Goal: Task Accomplishment & Management: Use online tool/utility

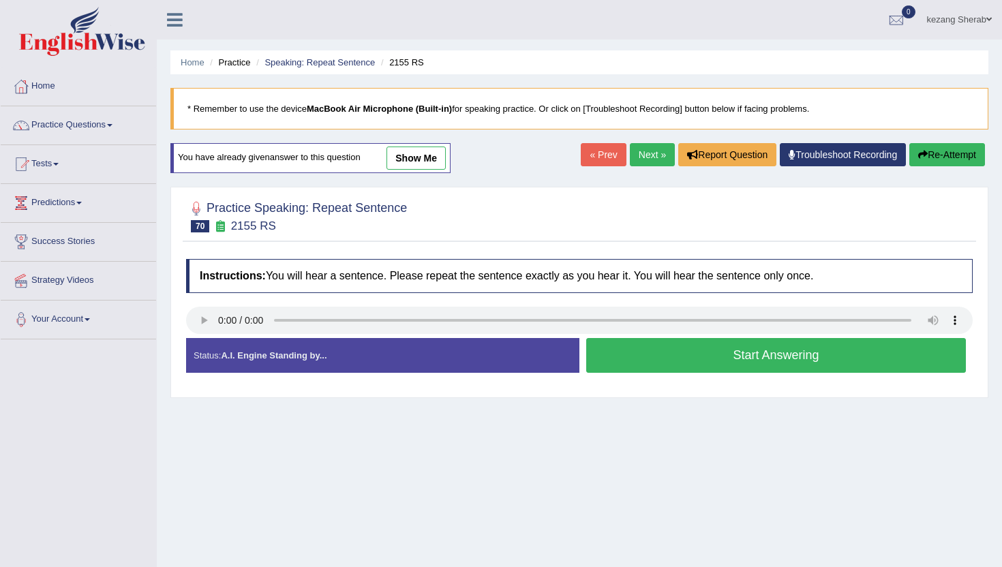
click at [683, 353] on button "Start Answering" at bounding box center [776, 355] width 380 height 35
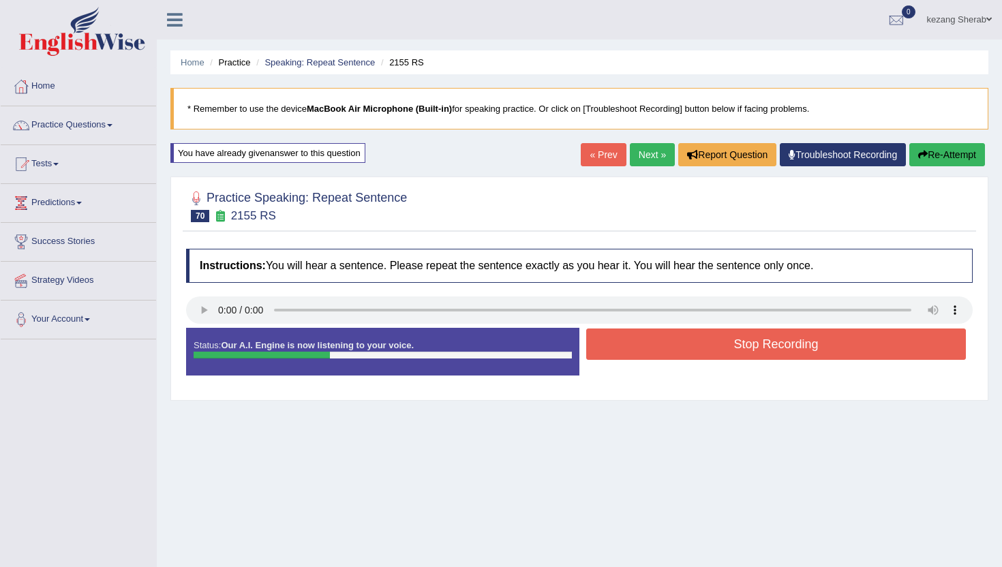
click at [683, 353] on button "Stop Recording" at bounding box center [776, 343] width 380 height 31
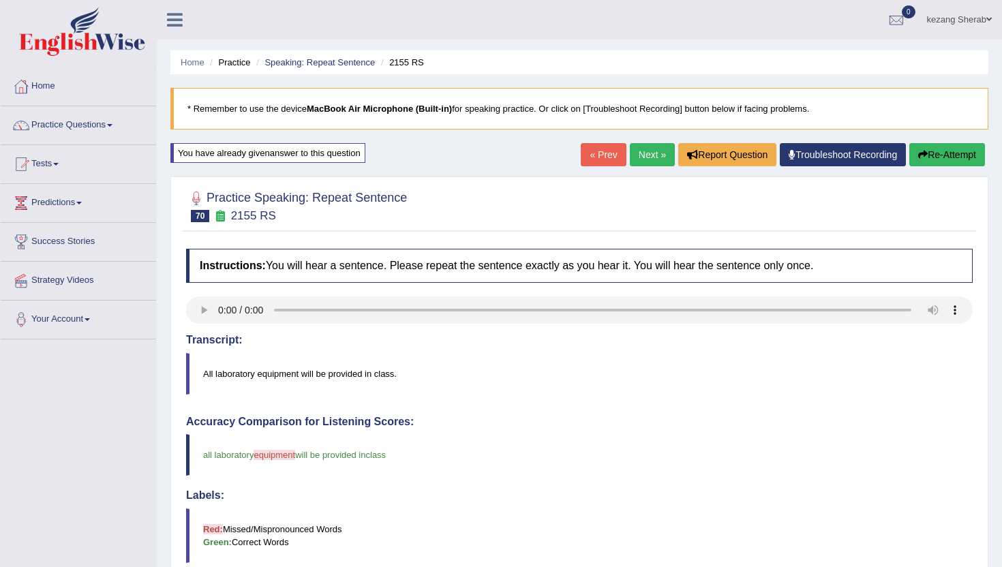
click at [635, 153] on link "Next »" at bounding box center [652, 154] width 45 height 23
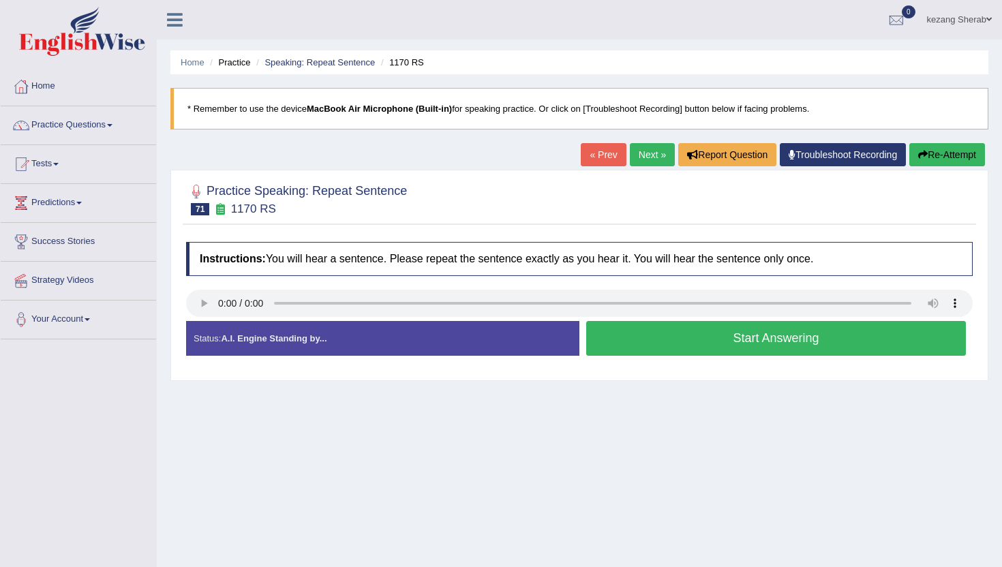
click at [720, 343] on button "Start Answering" at bounding box center [776, 338] width 380 height 35
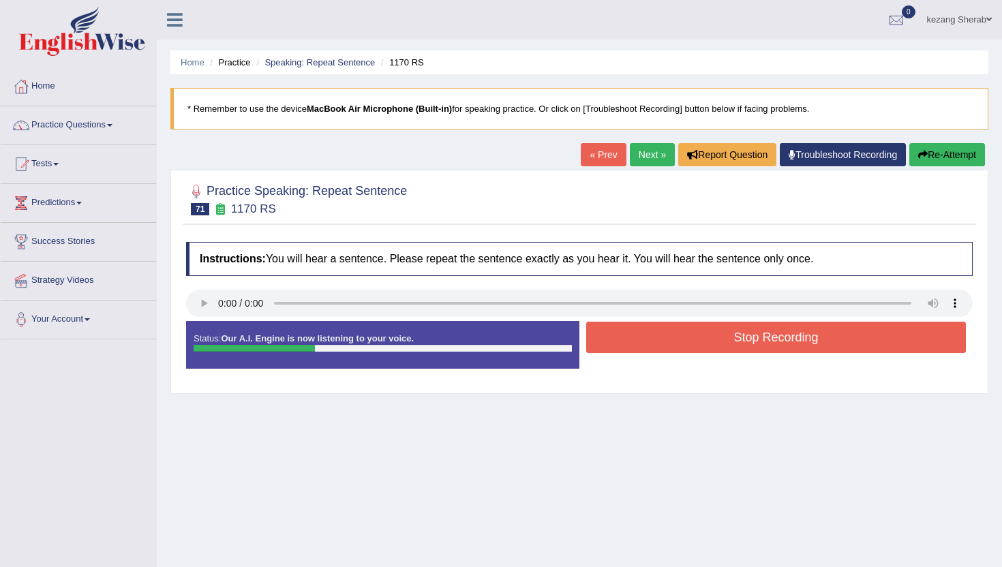
click at [720, 343] on button "Stop Recording" at bounding box center [776, 337] width 380 height 31
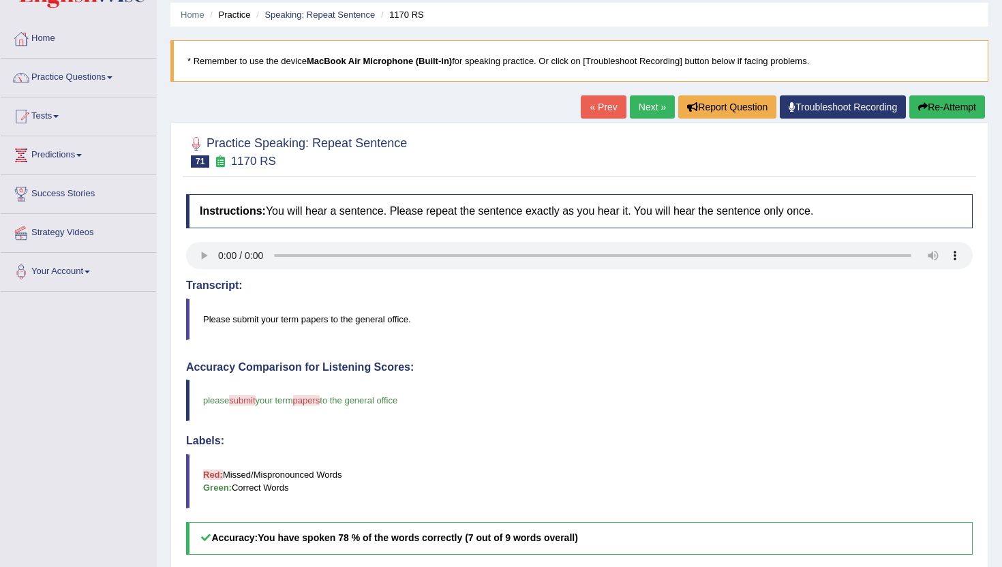
scroll to position [50, 0]
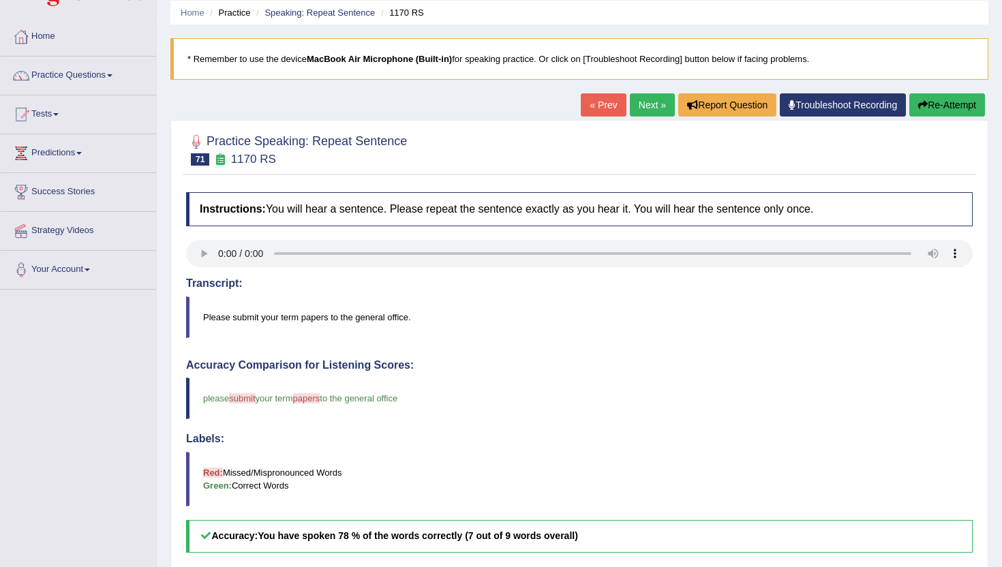
click at [941, 102] on button "Re-Attempt" at bounding box center [947, 104] width 76 height 23
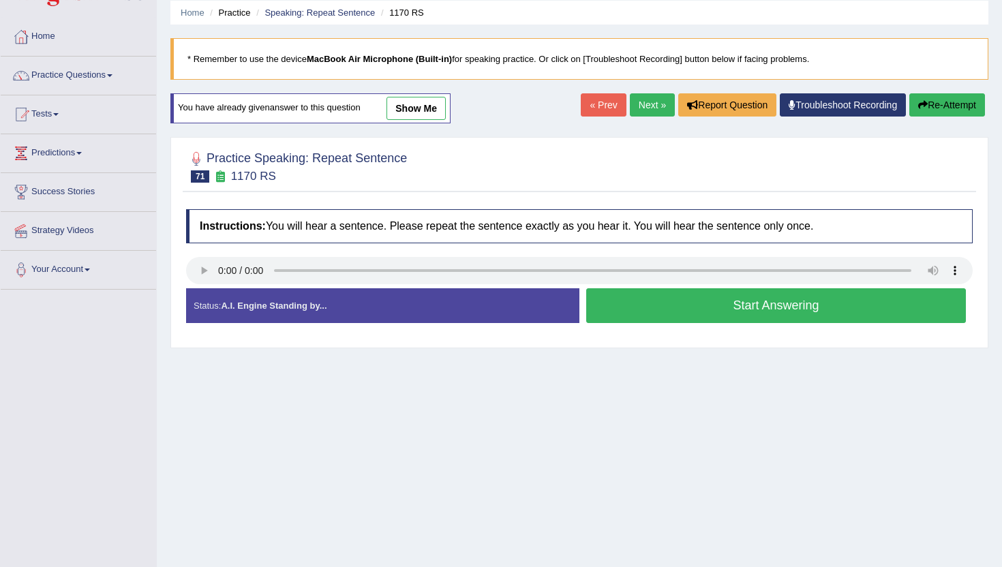
scroll to position [50, 0]
click at [691, 309] on button "Start Answering" at bounding box center [776, 305] width 380 height 35
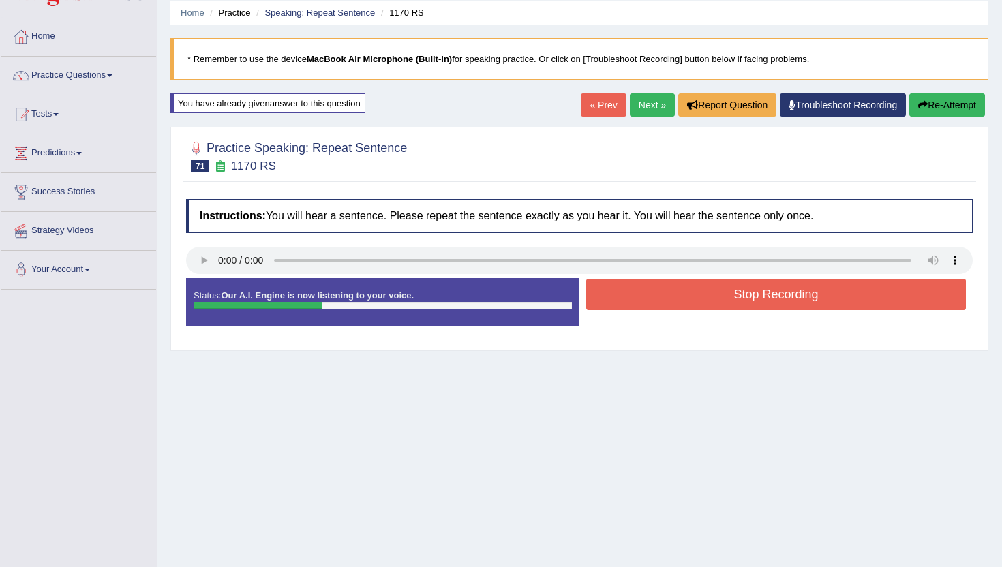
click at [691, 309] on button "Stop Recording" at bounding box center [776, 294] width 380 height 31
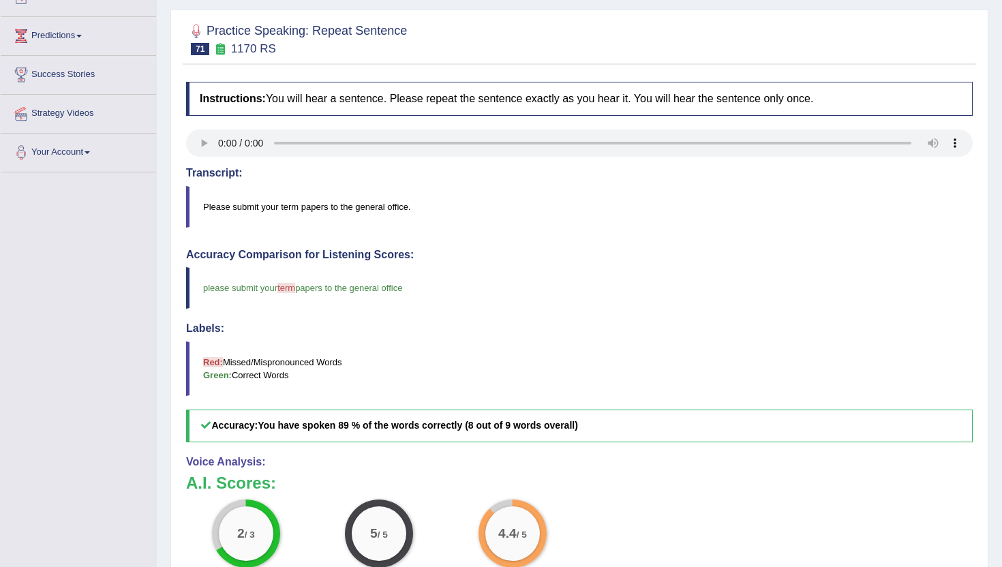
scroll to position [0, 0]
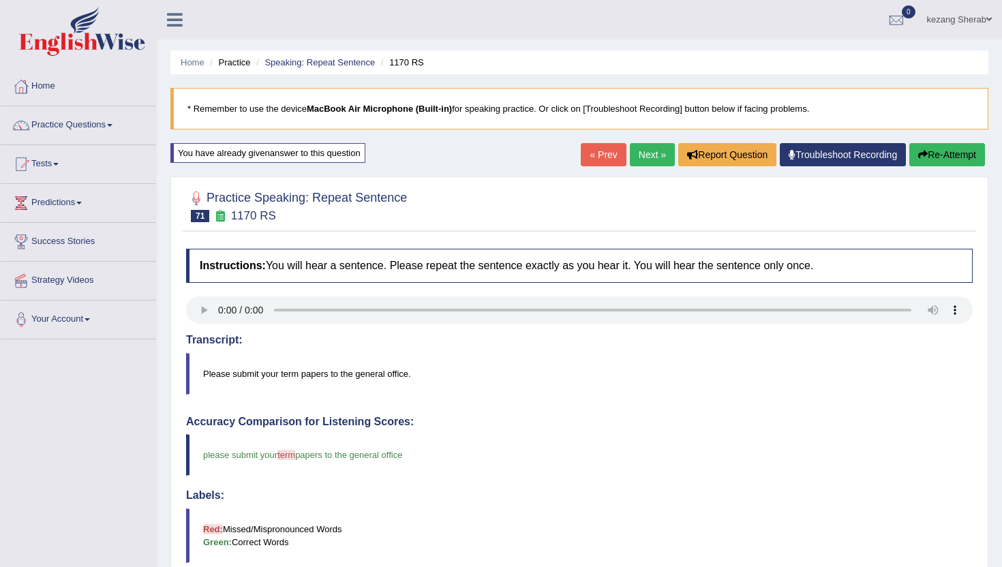
click at [647, 155] on link "Next »" at bounding box center [652, 154] width 45 height 23
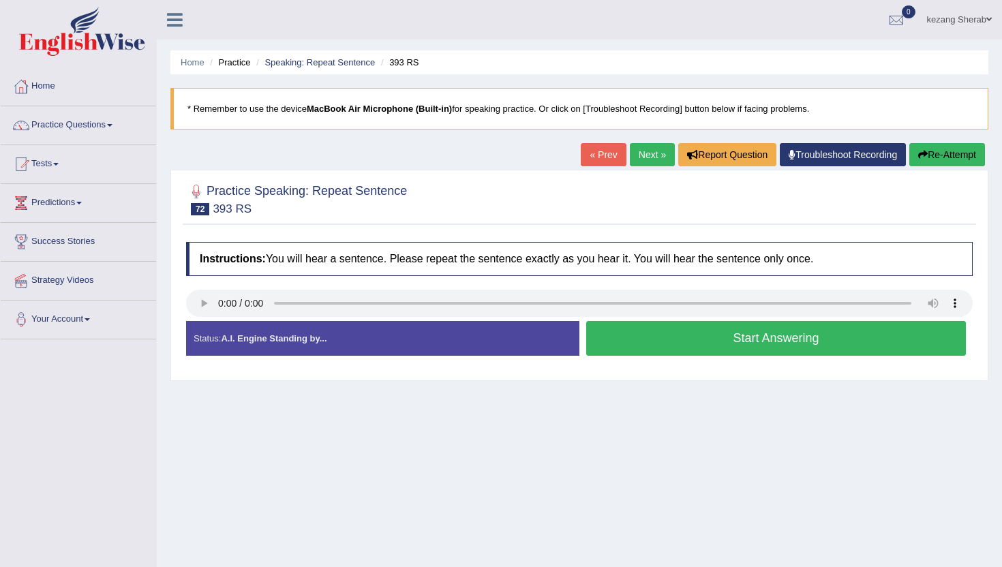
click at [701, 335] on button "Start Answering" at bounding box center [776, 338] width 380 height 35
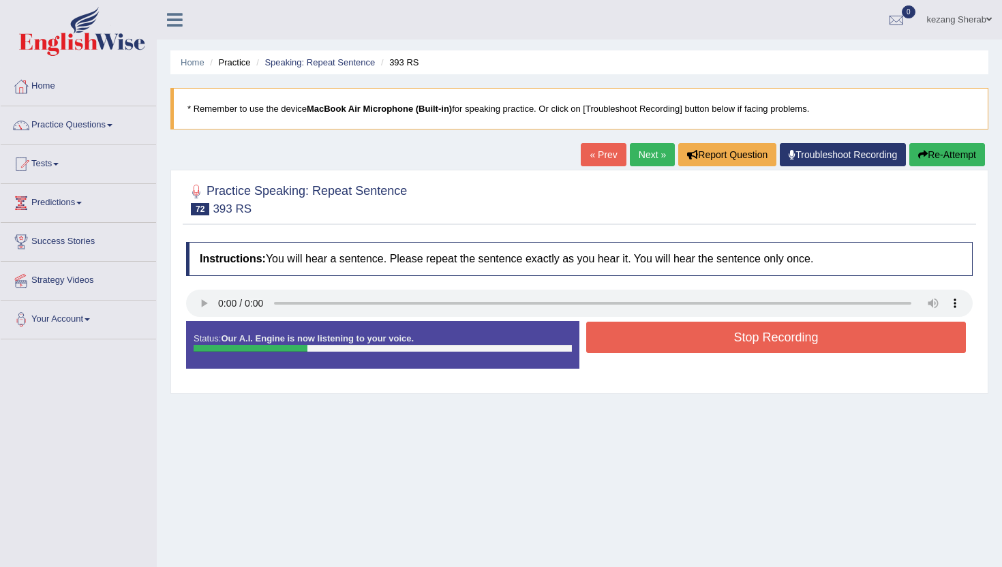
click at [701, 335] on button "Stop Recording" at bounding box center [776, 337] width 380 height 31
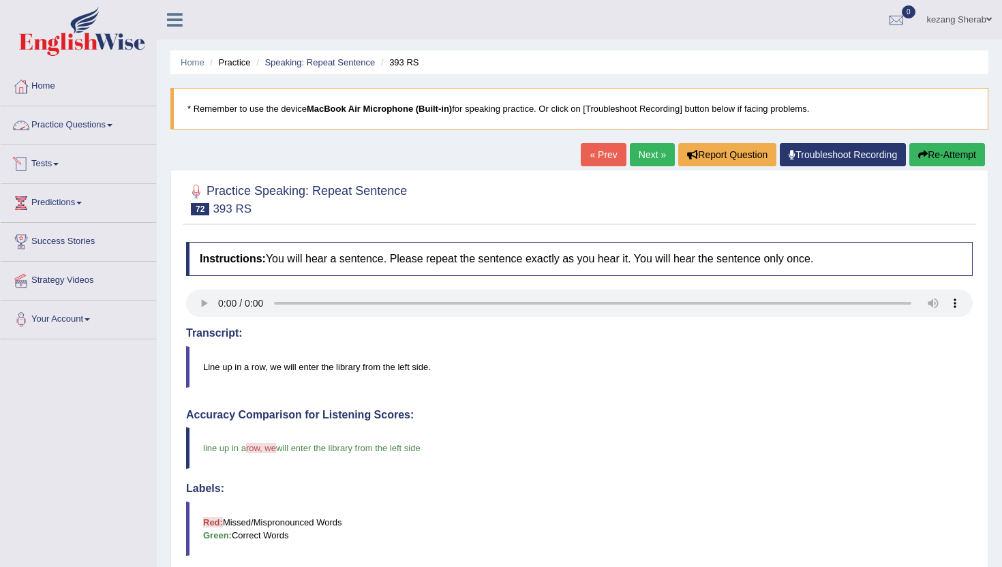
click at [72, 123] on link "Practice Questions" at bounding box center [78, 123] width 155 height 34
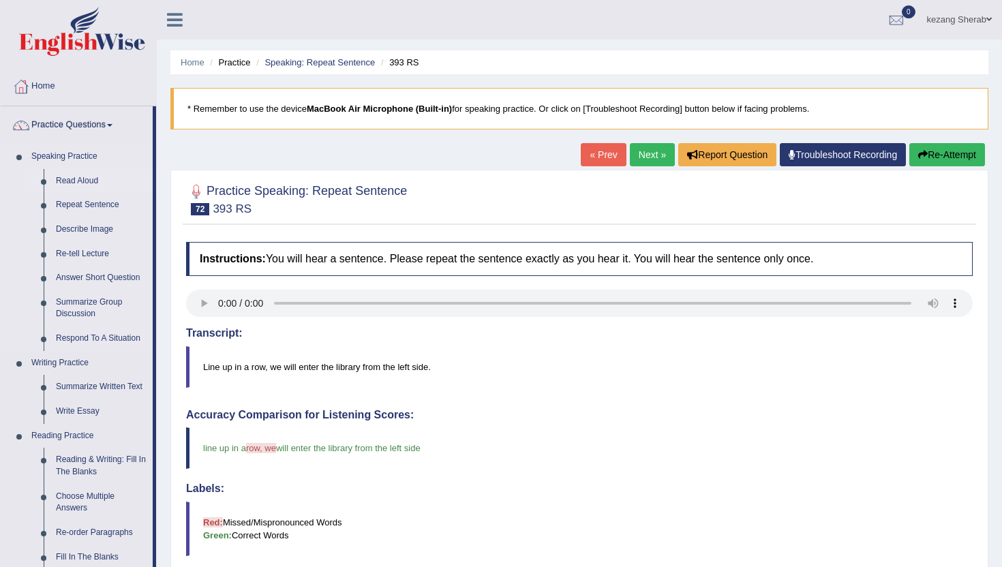
click at [69, 183] on link "Read Aloud" at bounding box center [101, 181] width 103 height 25
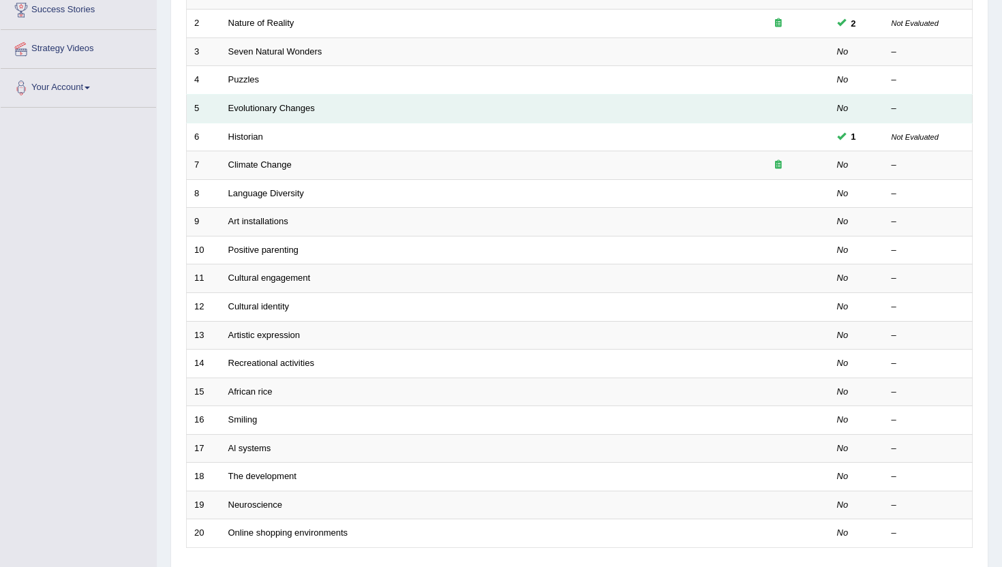
scroll to position [307, 0]
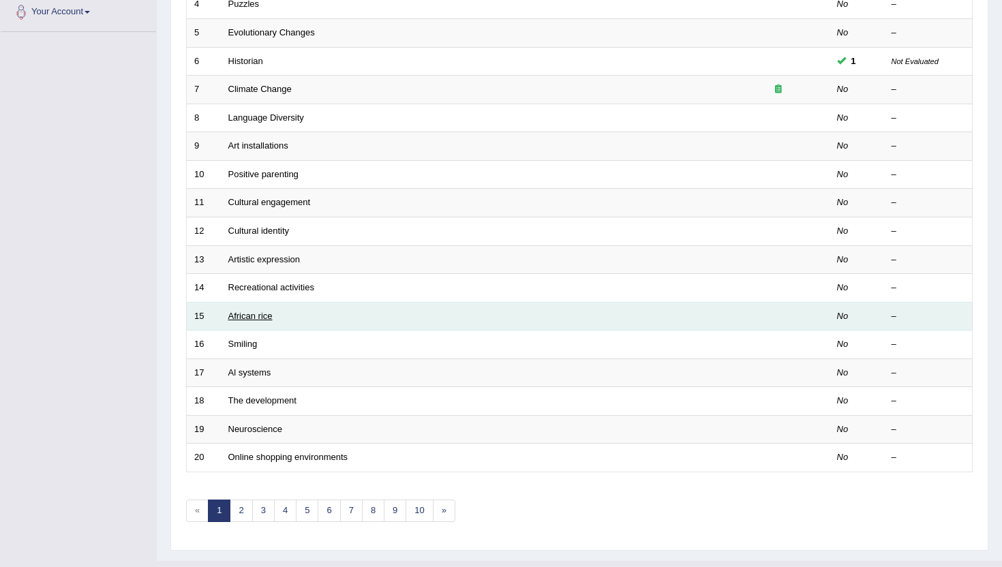
click at [254, 316] on link "African rice" at bounding box center [250, 316] width 44 height 10
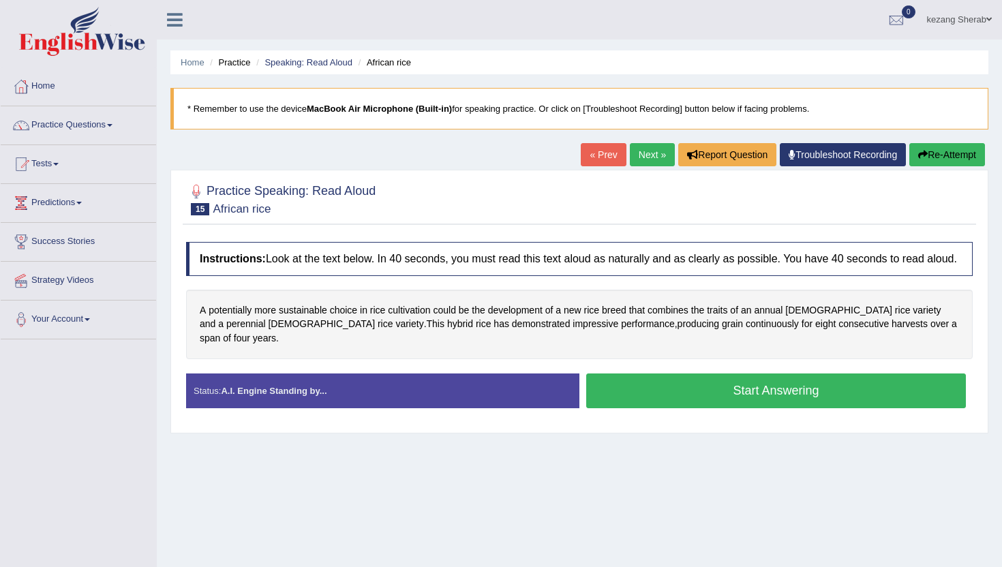
click at [683, 392] on button "Start Answering" at bounding box center [776, 390] width 380 height 35
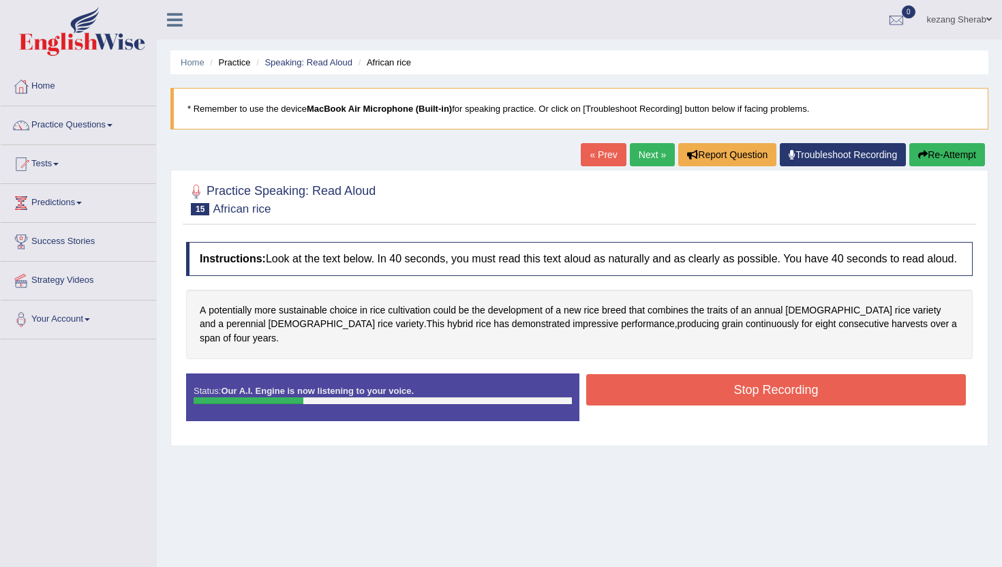
click at [683, 392] on button "Stop Recording" at bounding box center [776, 389] width 380 height 31
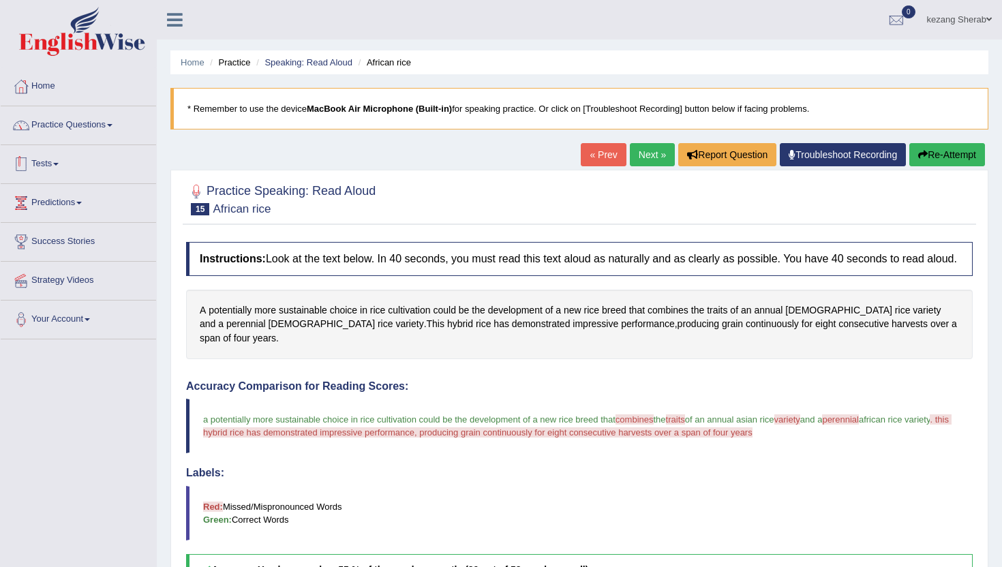
click at [93, 132] on link "Practice Questions" at bounding box center [78, 123] width 155 height 34
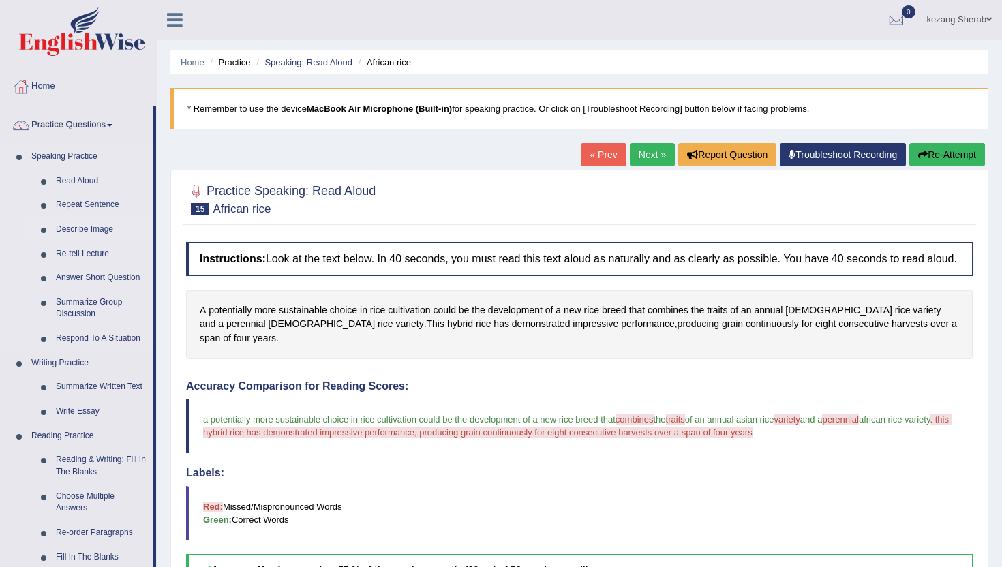
click at [67, 225] on link "Describe Image" at bounding box center [101, 229] width 103 height 25
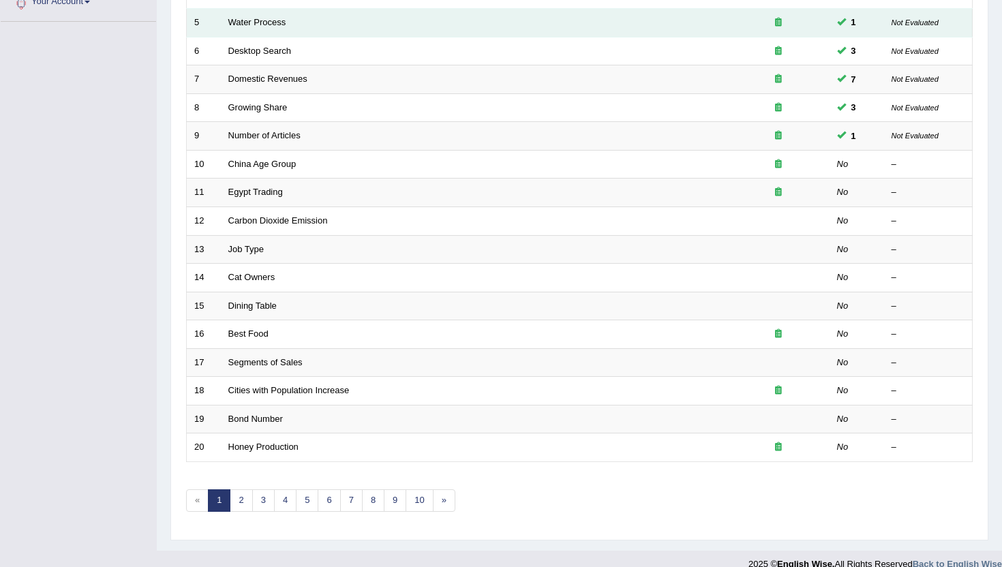
scroll to position [335, 0]
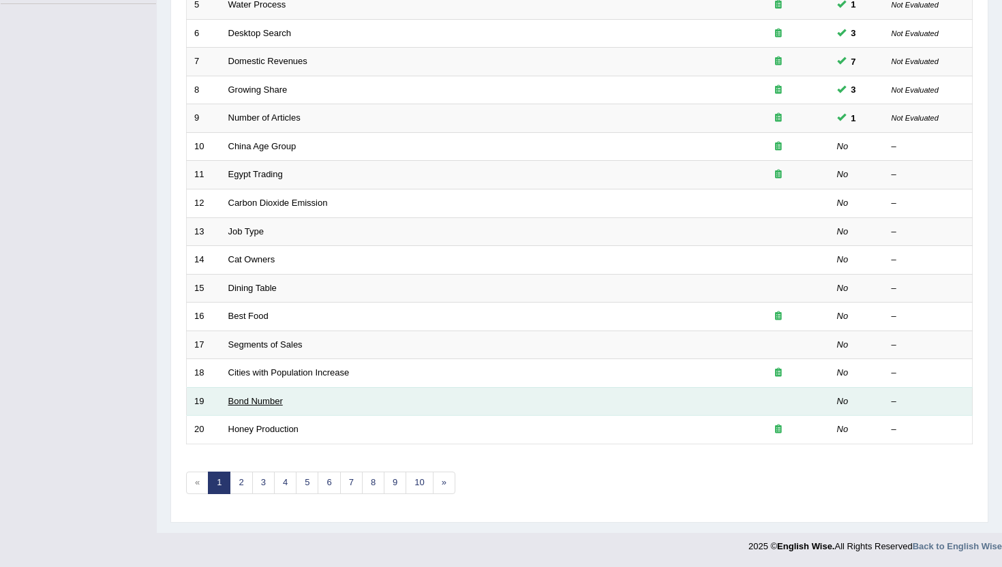
click at [262, 402] on link "Bond Number" at bounding box center [255, 401] width 55 height 10
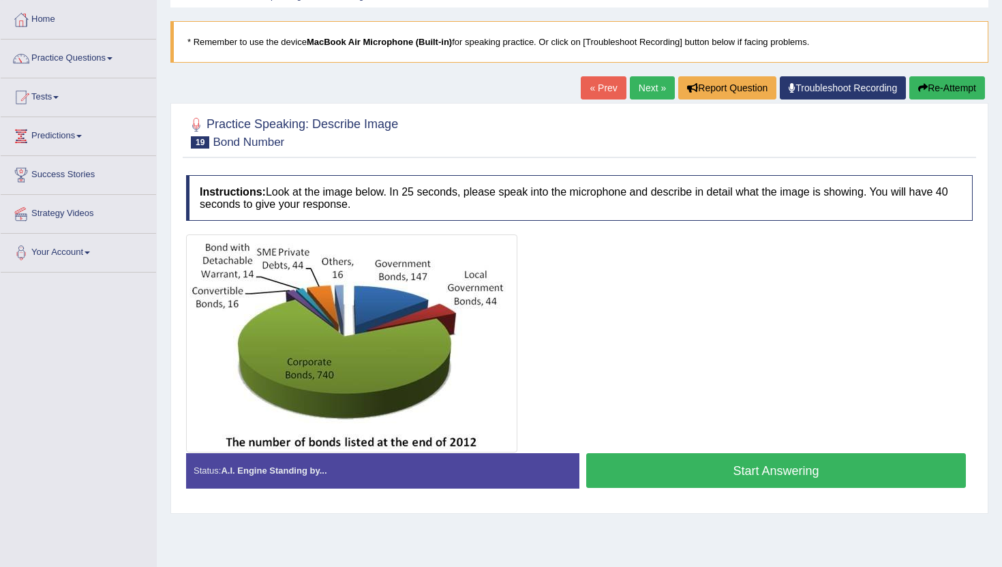
scroll to position [69, 0]
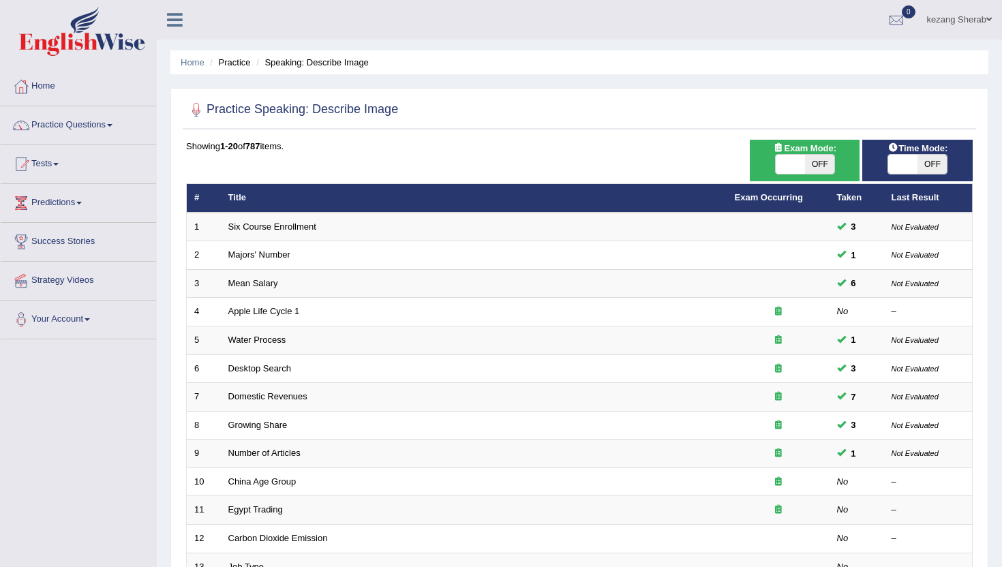
click at [829, 170] on span "OFF" at bounding box center [819, 164] width 29 height 19
checkbox input "true"
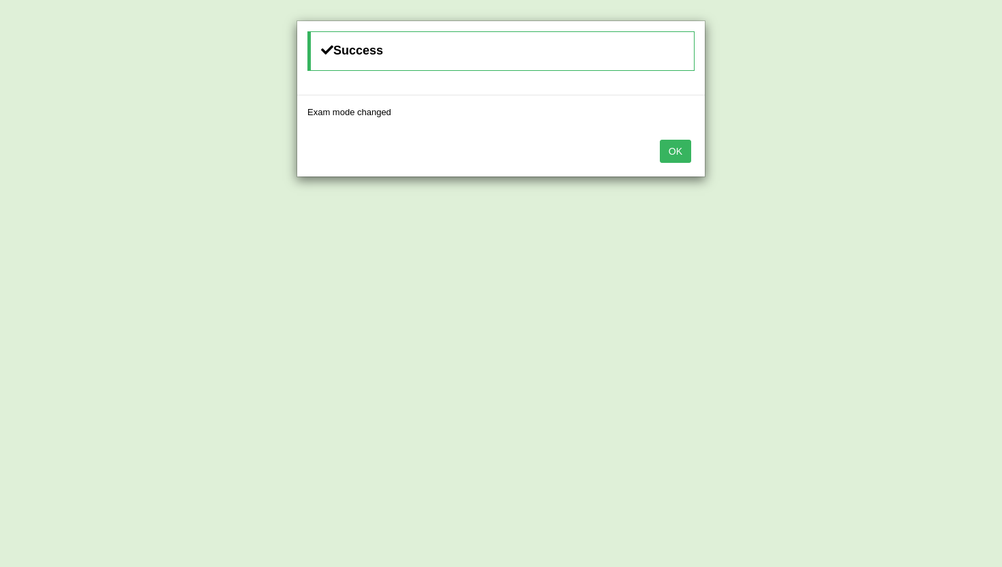
click at [683, 153] on button "OK" at bounding box center [675, 151] width 31 height 23
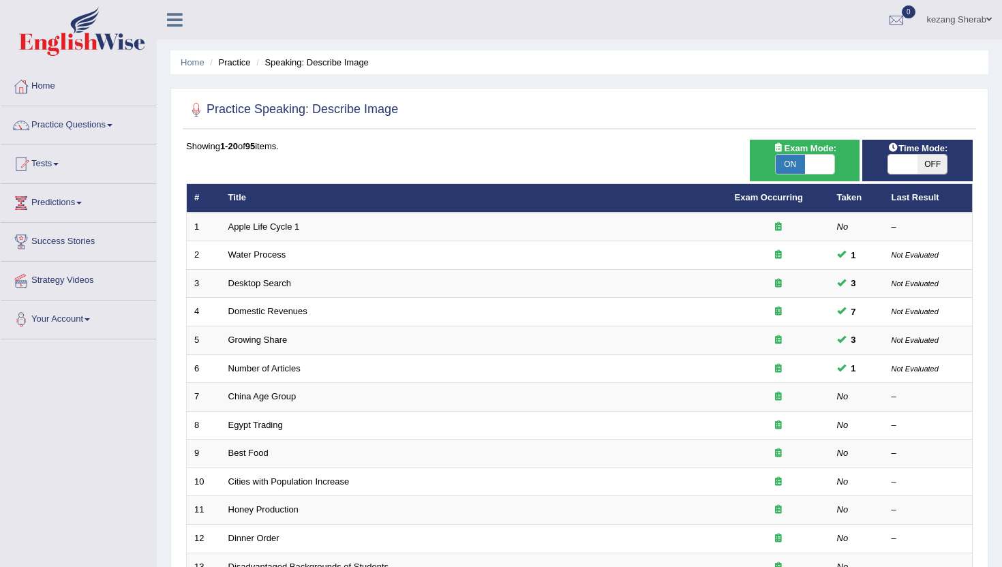
click at [927, 164] on span "OFF" at bounding box center [931, 164] width 29 height 19
checkbox input "true"
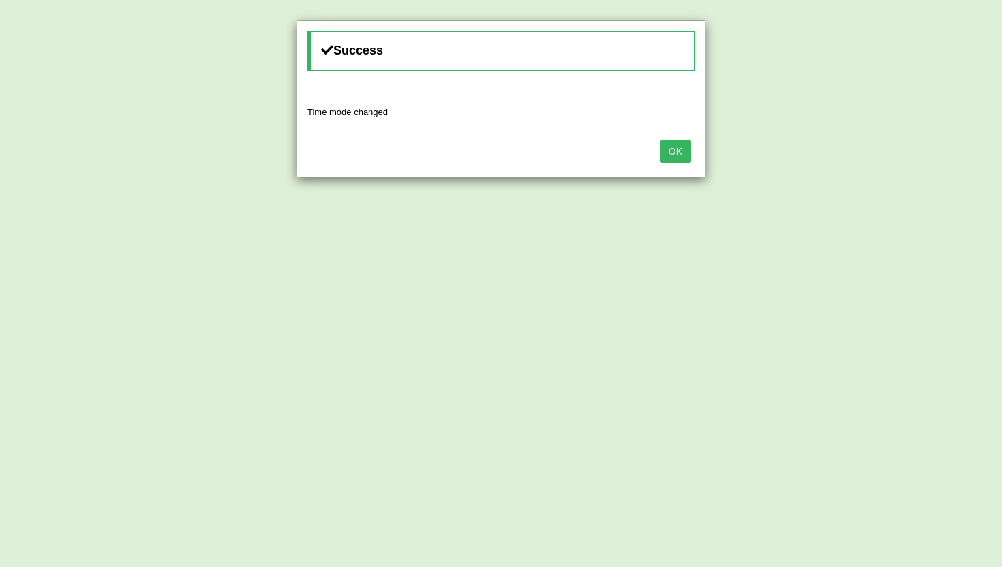
click at [673, 157] on button "OK" at bounding box center [675, 151] width 31 height 23
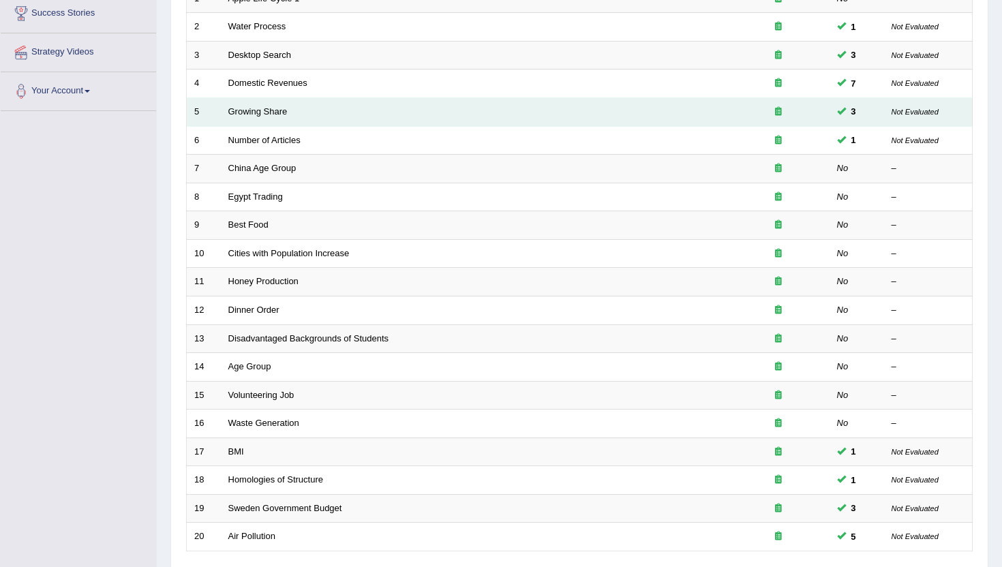
scroll to position [335, 0]
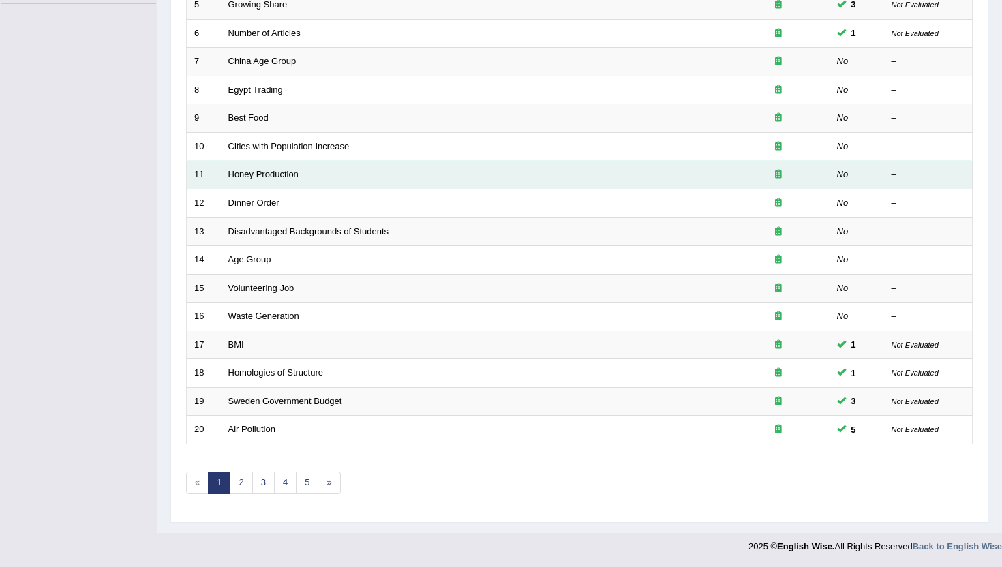
click at [255, 163] on td "Honey Production" at bounding box center [474, 175] width 506 height 29
click at [255, 162] on td "Honey Production" at bounding box center [474, 175] width 506 height 29
click at [255, 164] on td "Honey Production" at bounding box center [474, 175] width 506 height 29
click at [252, 171] on link "Honey Production" at bounding box center [263, 174] width 70 height 10
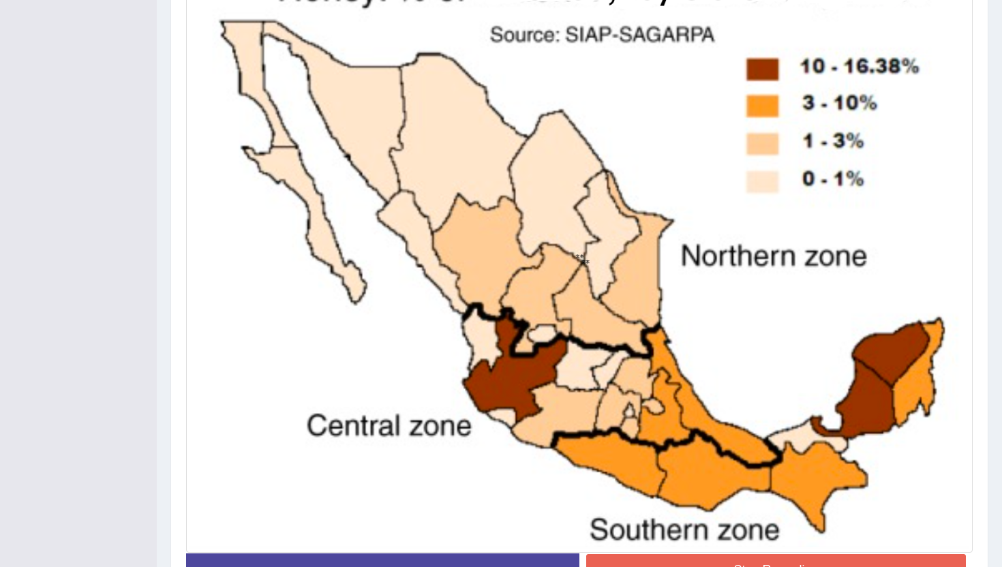
scroll to position [500, 0]
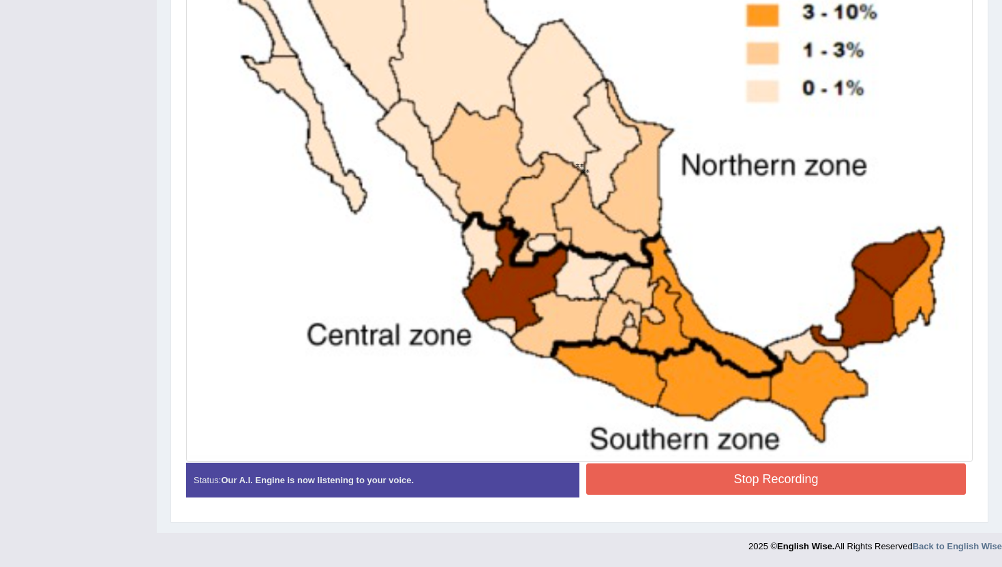
click at [653, 481] on button "Stop Recording" at bounding box center [776, 478] width 380 height 31
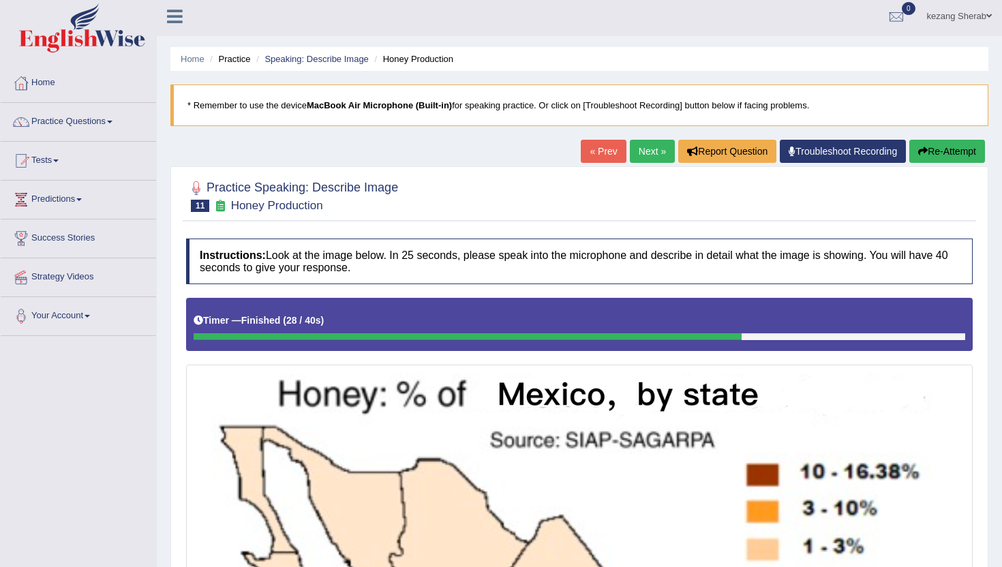
scroll to position [0, 0]
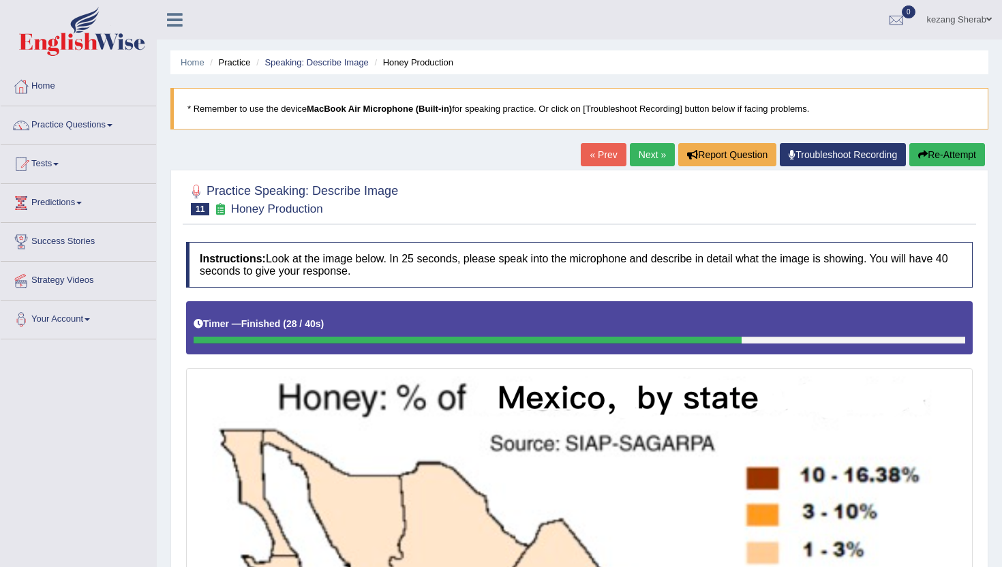
click at [630, 156] on link "Next »" at bounding box center [652, 154] width 45 height 23
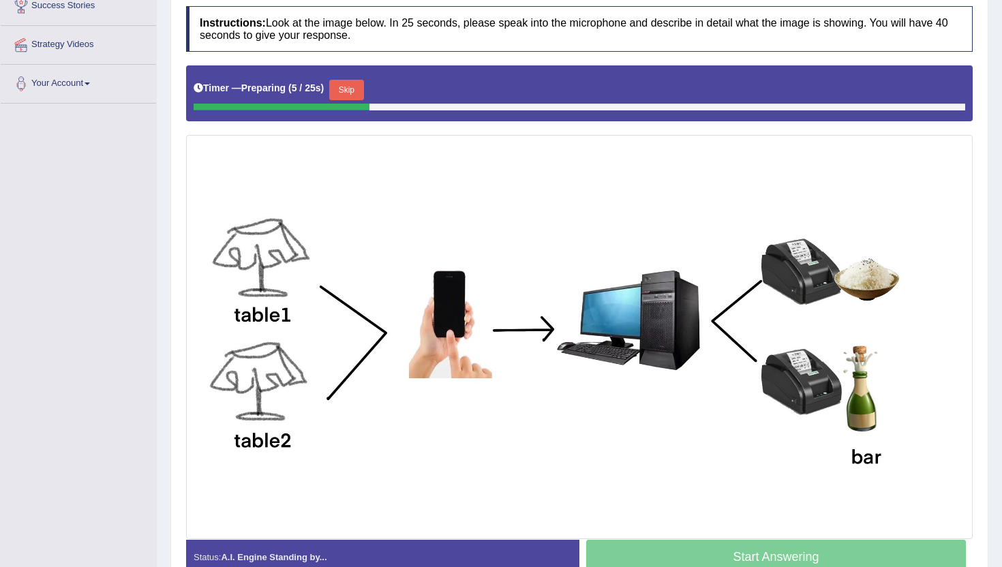
scroll to position [235, 0]
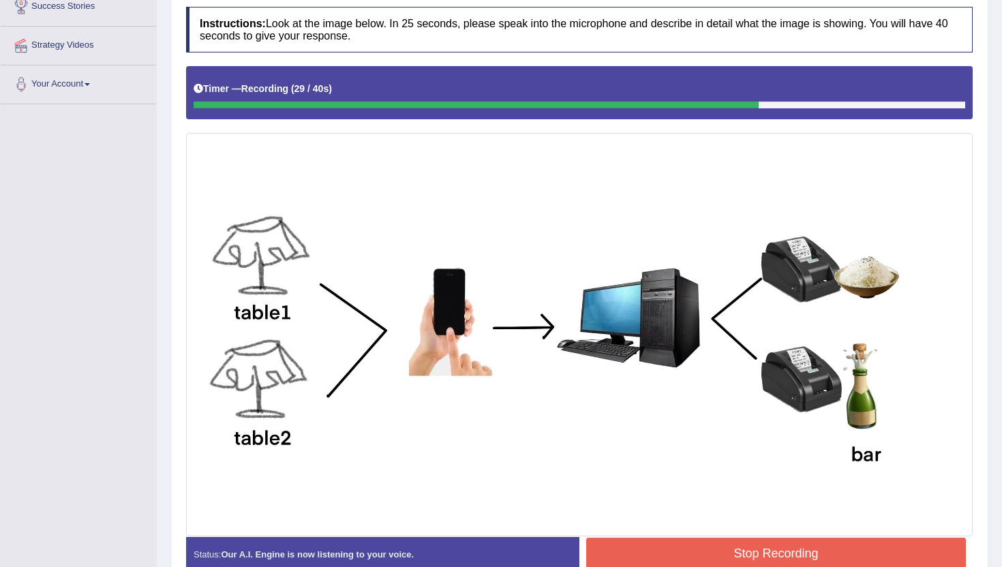
click at [694, 558] on button "Stop Recording" at bounding box center [776, 553] width 380 height 31
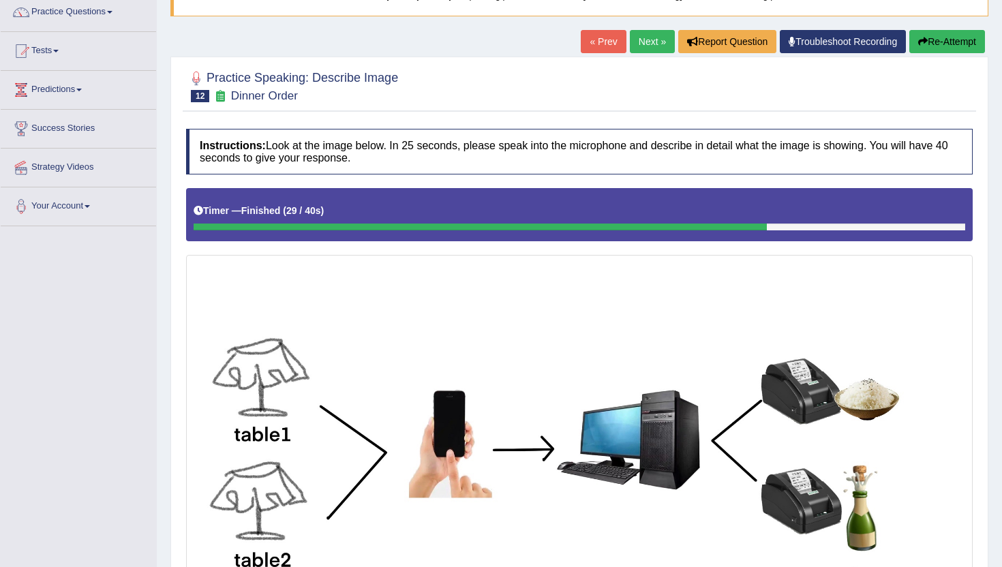
scroll to position [110, 0]
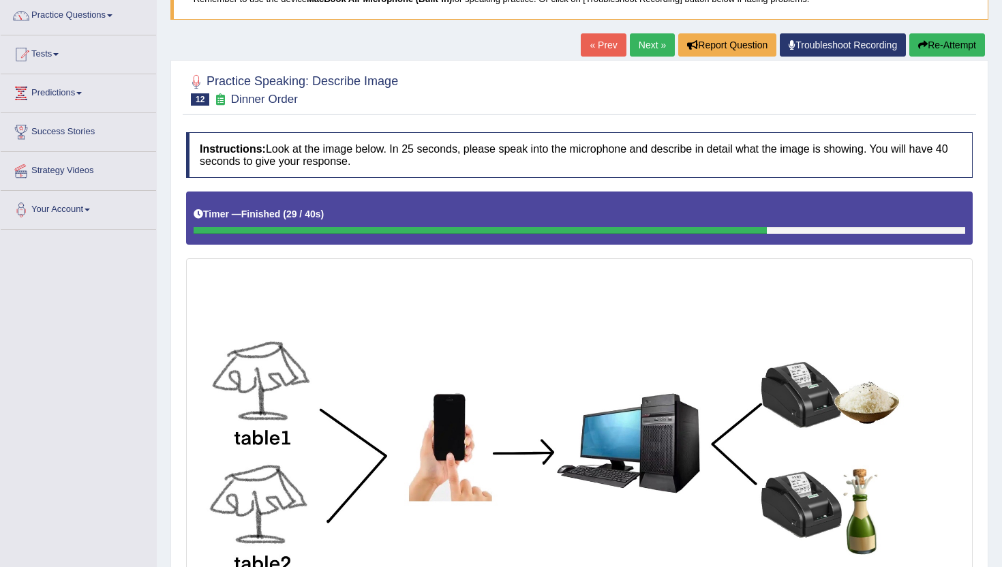
click at [638, 49] on link "Next »" at bounding box center [652, 44] width 45 height 23
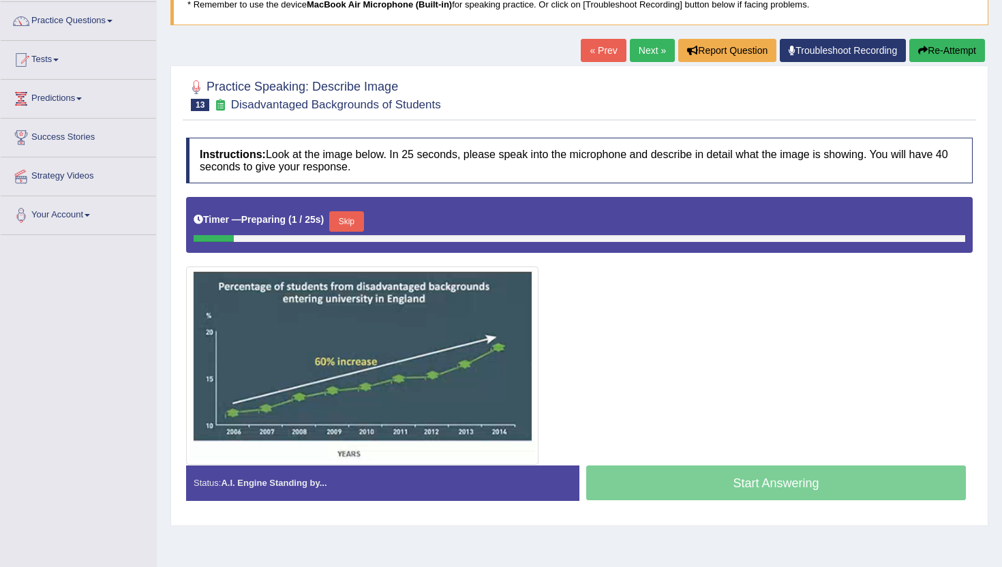
scroll to position [105, 0]
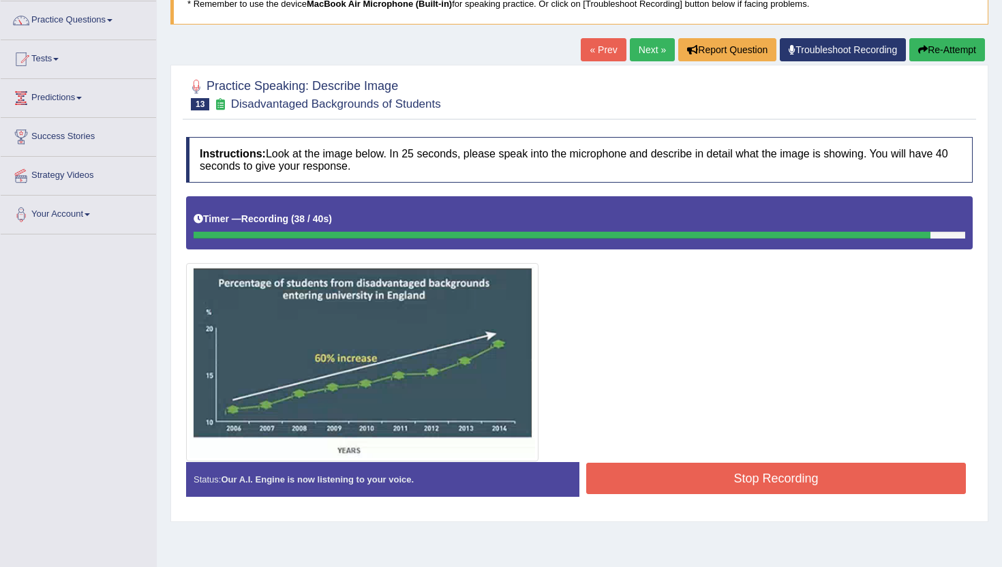
click at [776, 480] on button "Stop Recording" at bounding box center [776, 478] width 380 height 31
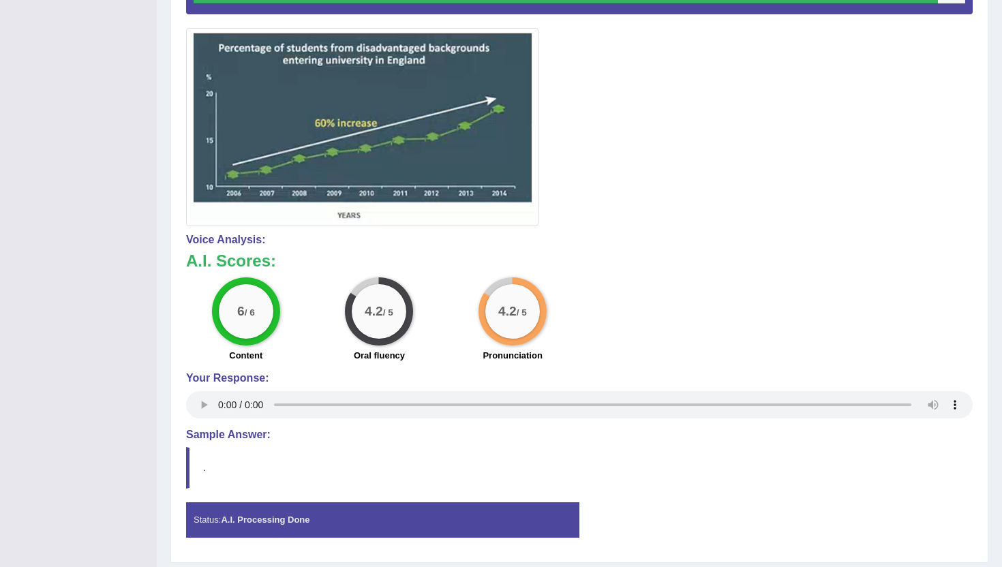
scroll to position [337, 0]
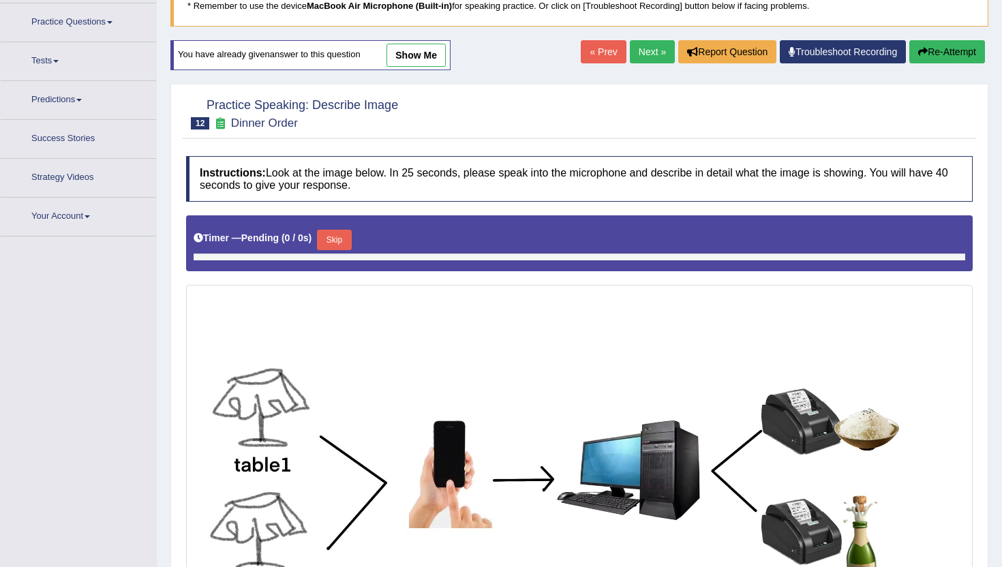
scroll to position [114, 0]
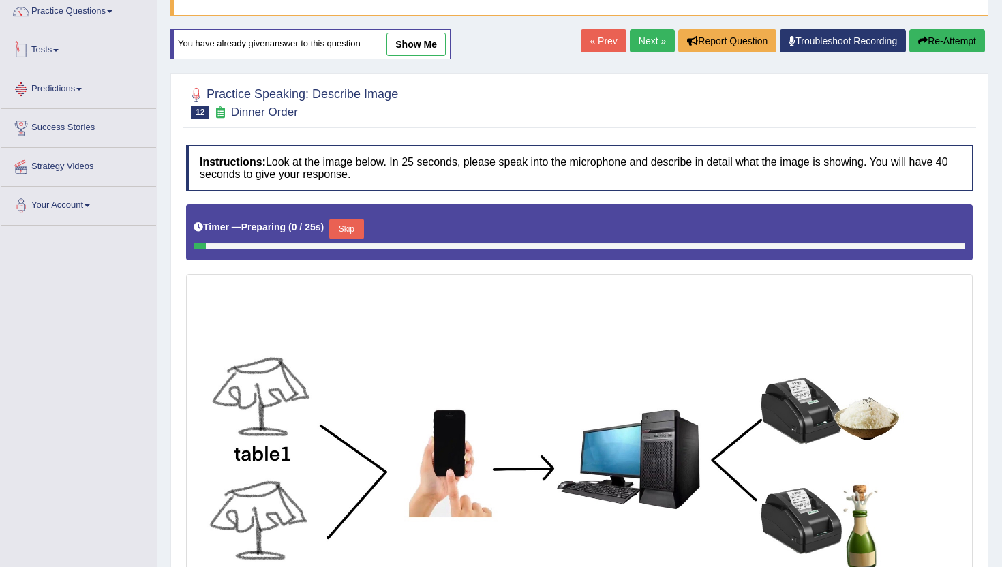
click at [78, 84] on link "Predictions" at bounding box center [78, 87] width 155 height 34
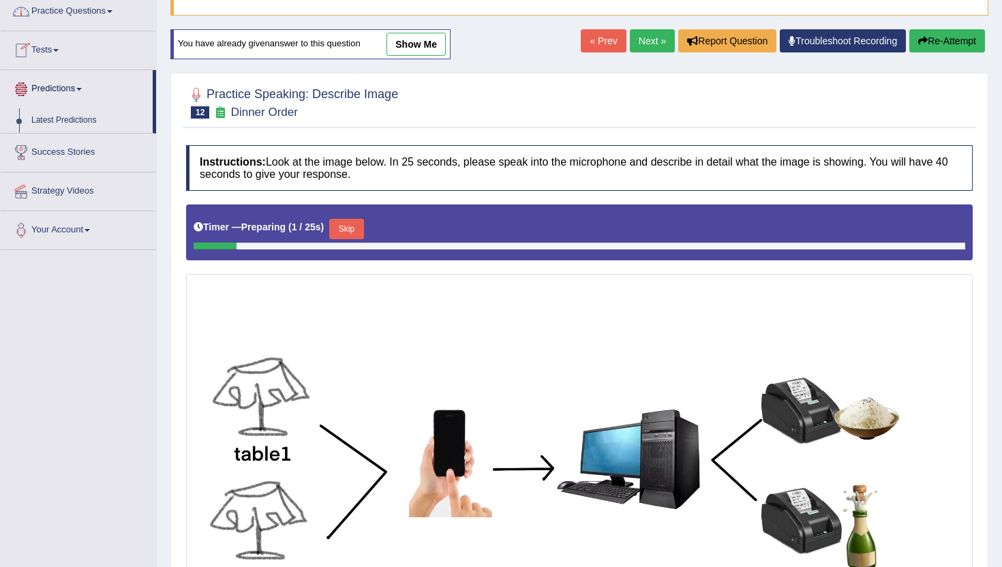
click at [74, 14] on link "Practice Questions" at bounding box center [78, 10] width 155 height 34
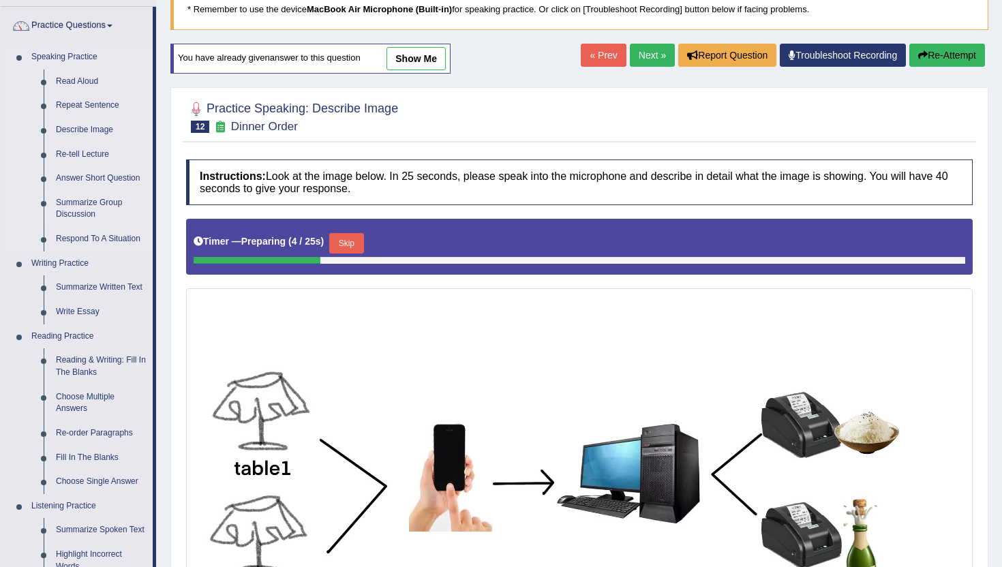
scroll to position [97, 0]
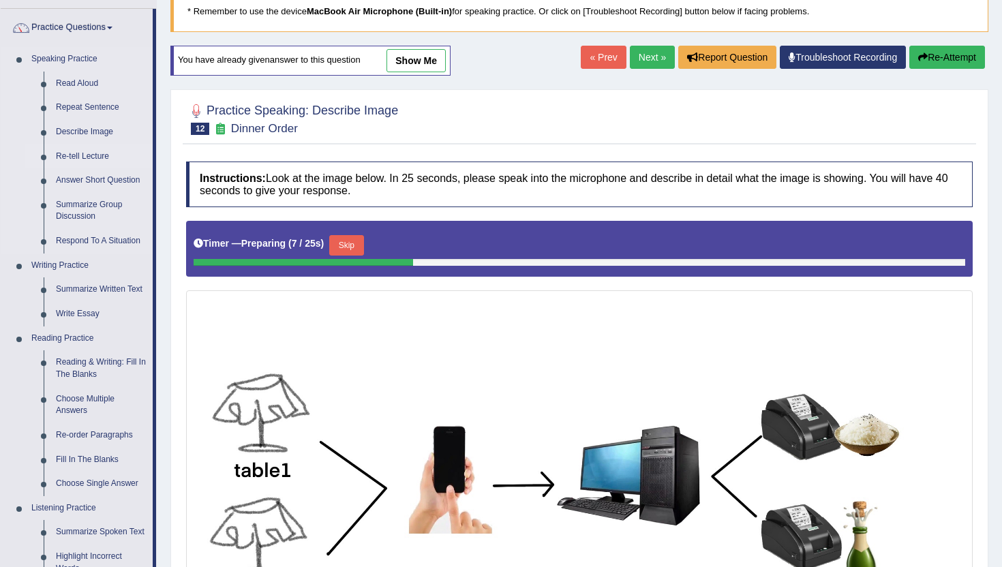
click at [83, 155] on link "Re-tell Lecture" at bounding box center [101, 156] width 103 height 25
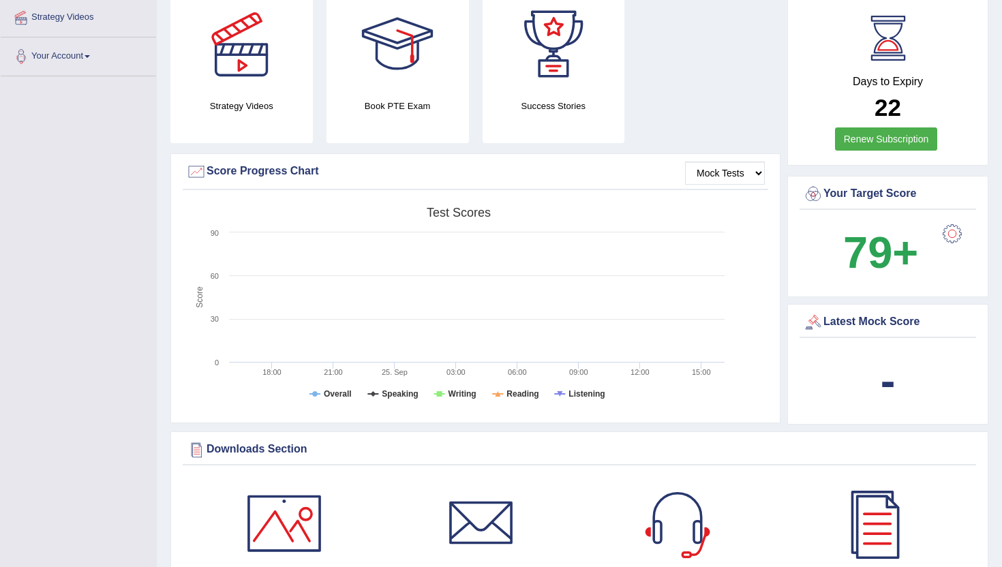
scroll to position [268, 0]
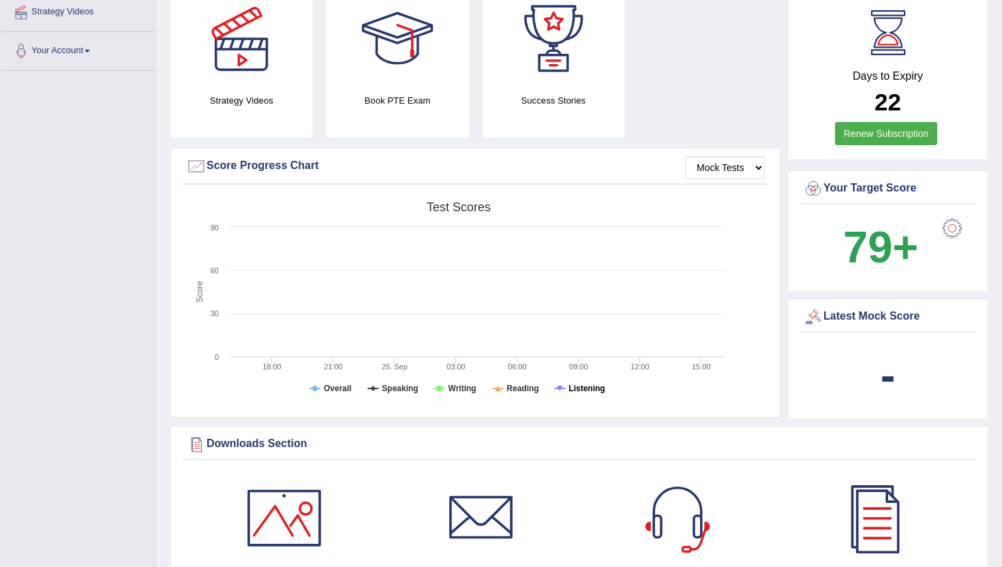
click at [574, 387] on tspan "Listening" at bounding box center [586, 389] width 36 height 10
click at [509, 390] on tspan "Reading" at bounding box center [522, 389] width 32 height 10
click at [460, 397] on rect at bounding box center [458, 300] width 545 height 211
click at [457, 394] on rect at bounding box center [458, 300] width 545 height 211
click at [457, 390] on tspan "Writing" at bounding box center [462, 389] width 28 height 10
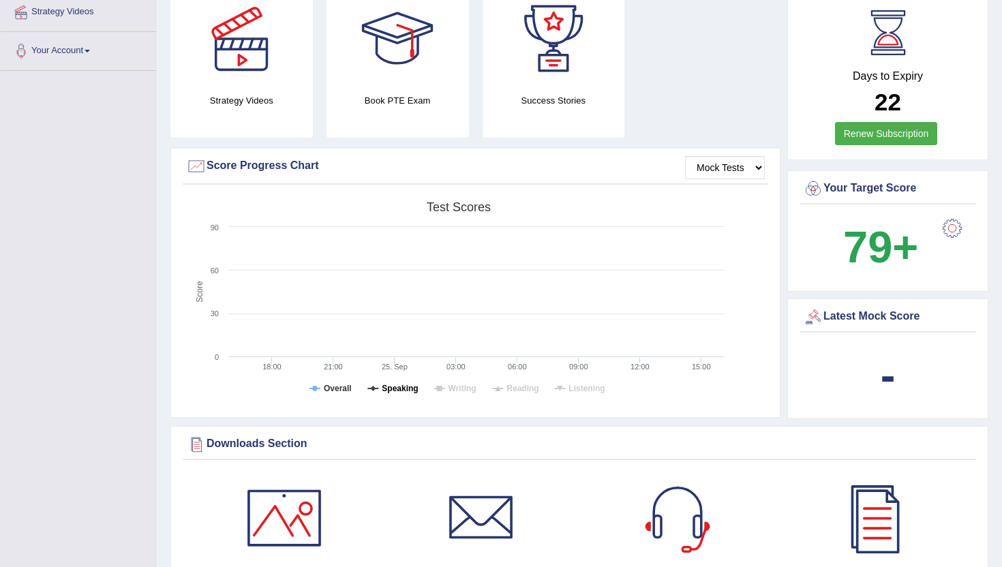
click at [396, 388] on tspan "Speaking" at bounding box center [400, 389] width 36 height 10
click at [343, 384] on tspan "Overall" at bounding box center [338, 389] width 28 height 10
click at [384, 390] on tspan "Speaking" at bounding box center [400, 389] width 36 height 10
click at [438, 387] on icon at bounding box center [439, 388] width 5 height 5
click at [544, 387] on rect at bounding box center [458, 300] width 545 height 211
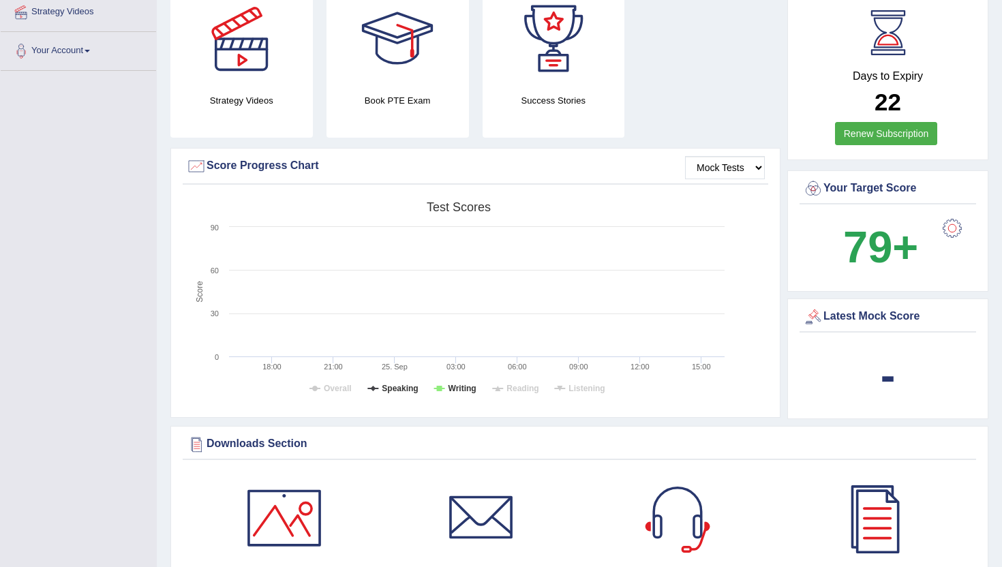
click at [566, 387] on rect at bounding box center [458, 300] width 545 height 211
click at [521, 388] on tspan "Reading" at bounding box center [522, 389] width 32 height 10
click at [570, 390] on tspan "Listening" at bounding box center [586, 389] width 36 height 10
click at [343, 385] on tspan "Overall" at bounding box center [338, 389] width 28 height 10
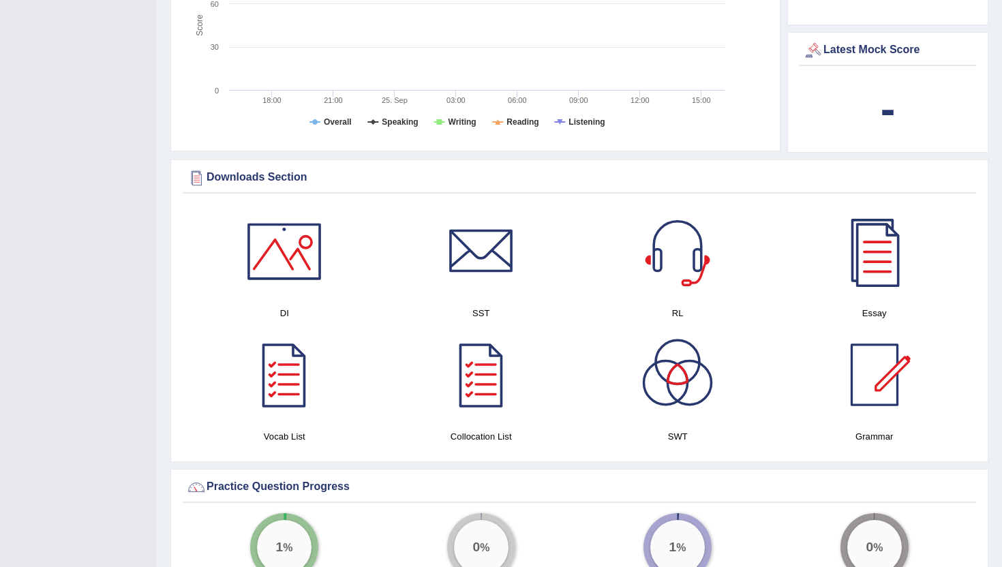
scroll to position [538, 0]
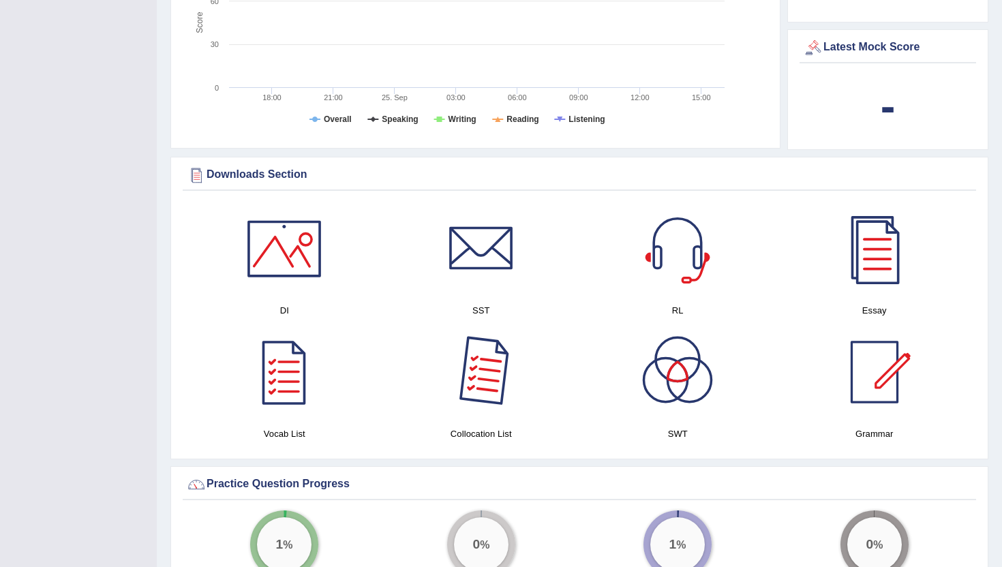
click at [480, 380] on div at bounding box center [480, 371] width 95 height 95
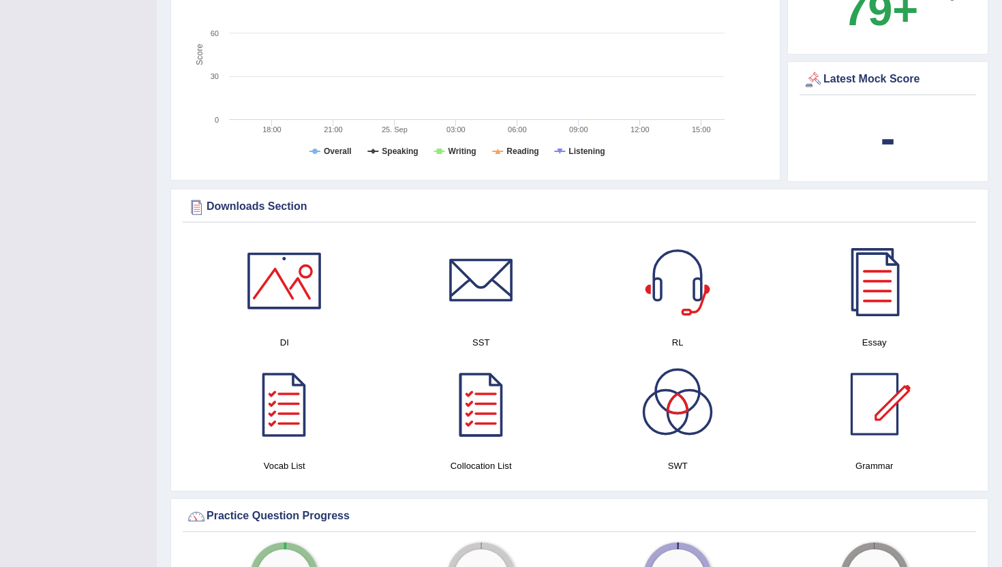
scroll to position [488, 0]
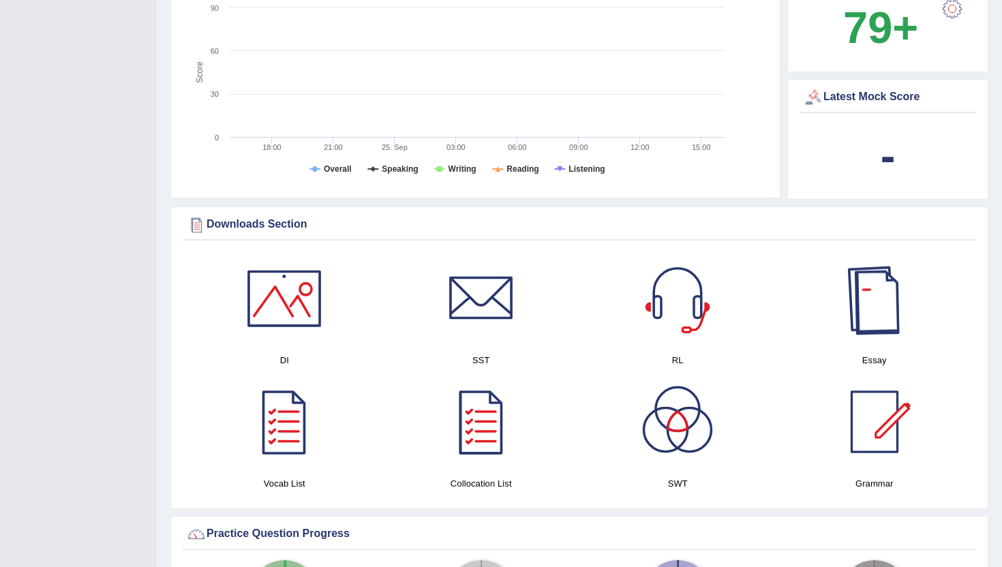
click at [894, 321] on div at bounding box center [874, 298] width 95 height 95
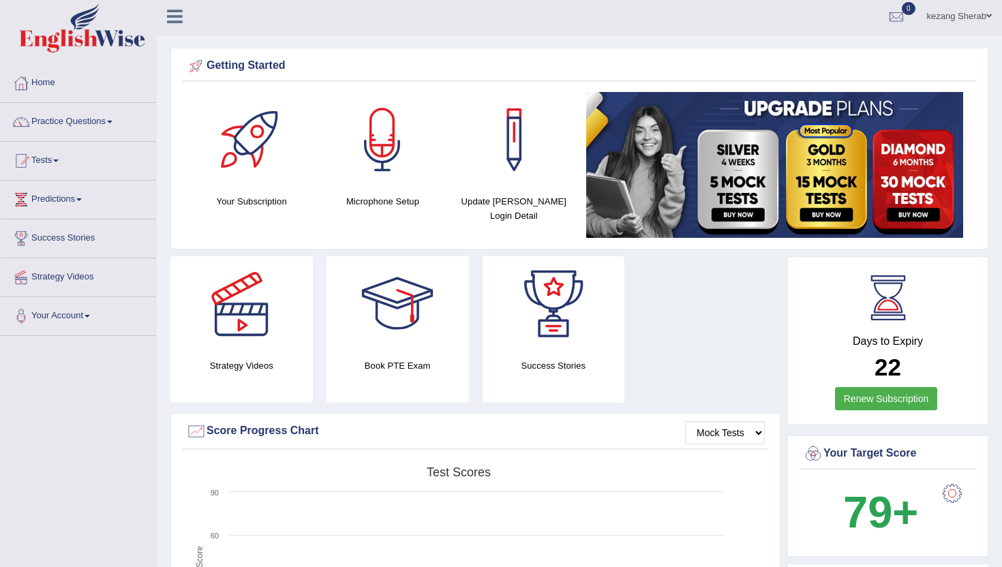
scroll to position [0, 0]
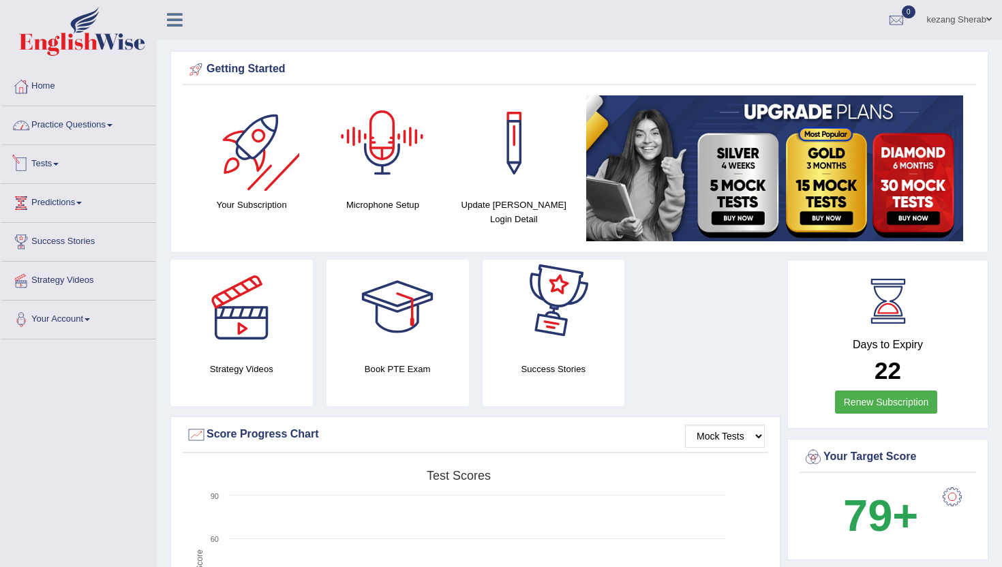
click at [90, 127] on link "Practice Questions" at bounding box center [78, 123] width 155 height 34
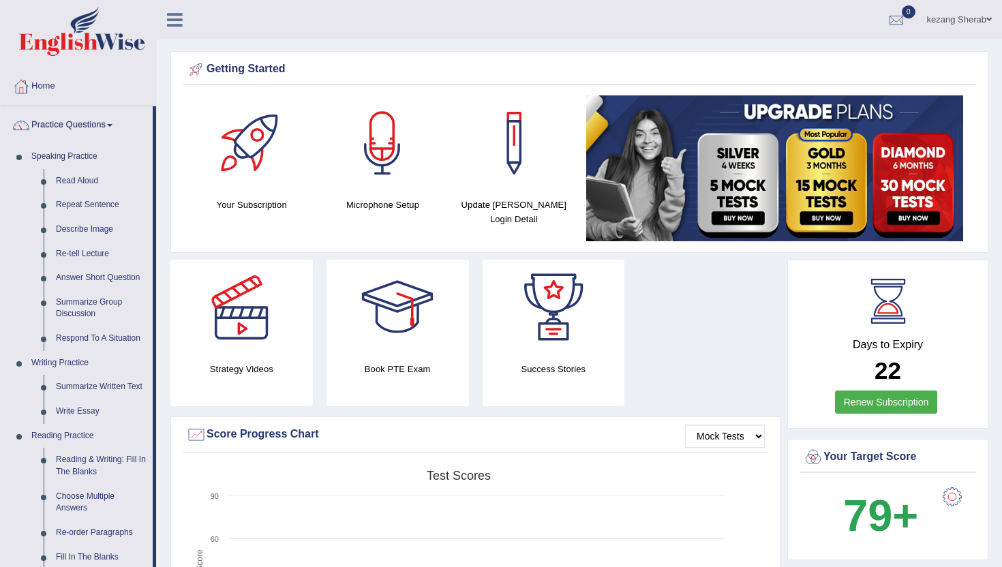
click at [84, 408] on link "Write Essay" at bounding box center [101, 411] width 103 height 25
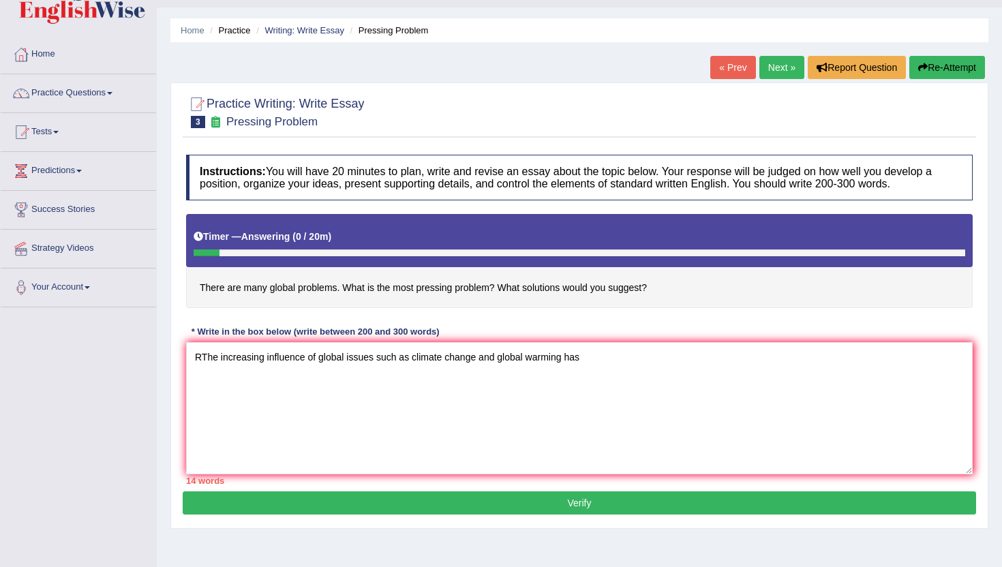
click at [202, 359] on textarea "RThe increasing influence of global issues such as climate change and global wa…" at bounding box center [579, 408] width 786 height 132
click at [589, 358] on textarea "The increasing influence of global issues such as climate change and global war…" at bounding box center [579, 408] width 786 height 132
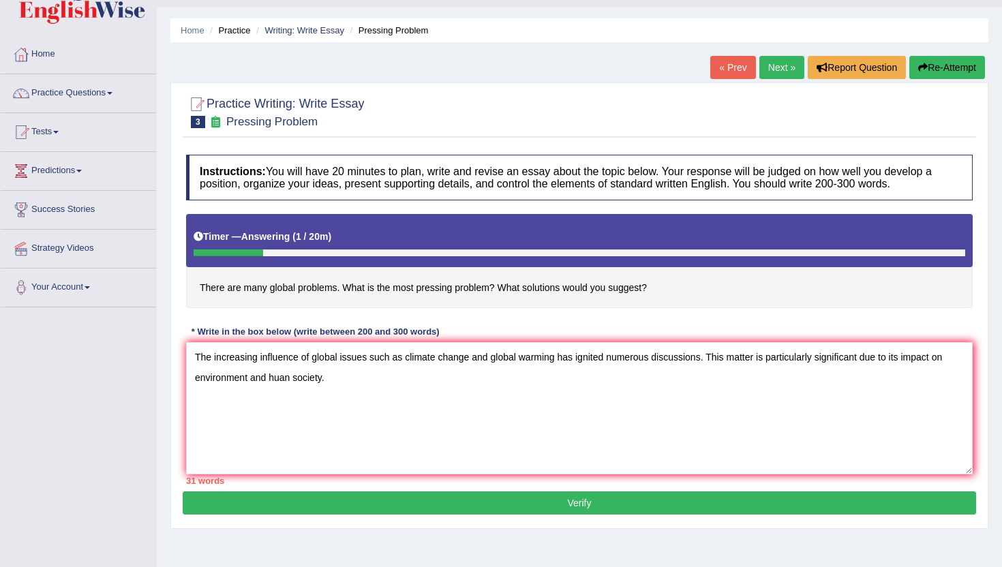
click at [281, 377] on textarea "The increasing influence of global issues such as climate change and global war…" at bounding box center [579, 408] width 786 height 132
click at [341, 376] on textarea "The increasing influence of global issues such as climate change and global war…" at bounding box center [579, 408] width 786 height 132
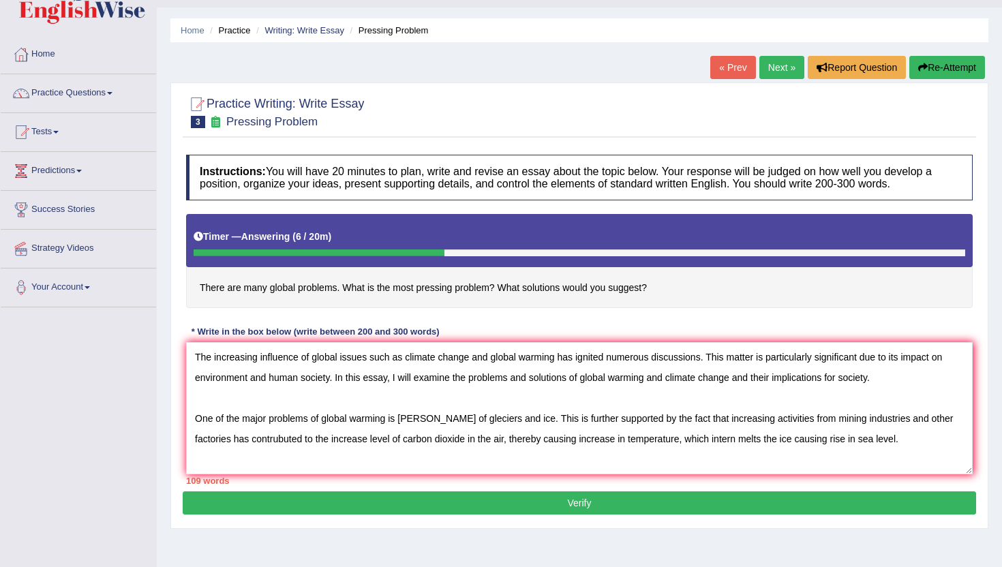
click at [511, 419] on textarea "The increasing influence of global issues such as climate change and global war…" at bounding box center [579, 408] width 786 height 132
click at [512, 419] on textarea "The increasing influence of global issues such as climate change and global war…" at bounding box center [579, 408] width 786 height 132
click at [868, 442] on textarea "The increasing influence of global issues such as climate change and global war…" at bounding box center [579, 408] width 786 height 132
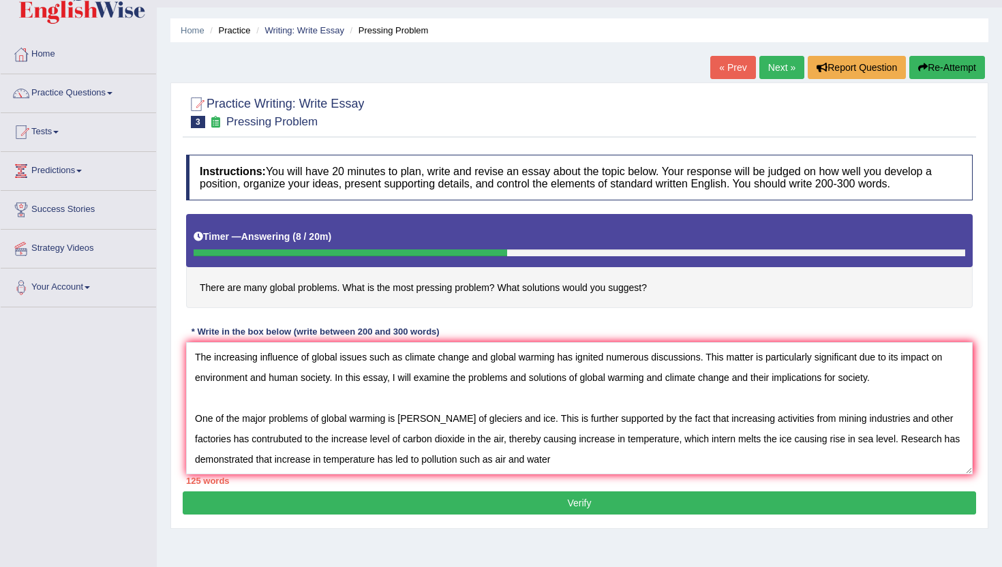
drag, startPoint x: 424, startPoint y: 461, endPoint x: 496, endPoint y: 460, distance: 72.2
click at [496, 460] on textarea "The increasing influence of global issues such as climate change and global war…" at bounding box center [579, 408] width 786 height 132
click at [493, 459] on textarea "The increasing influence of global issues such as climate change and global war…" at bounding box center [579, 408] width 786 height 132
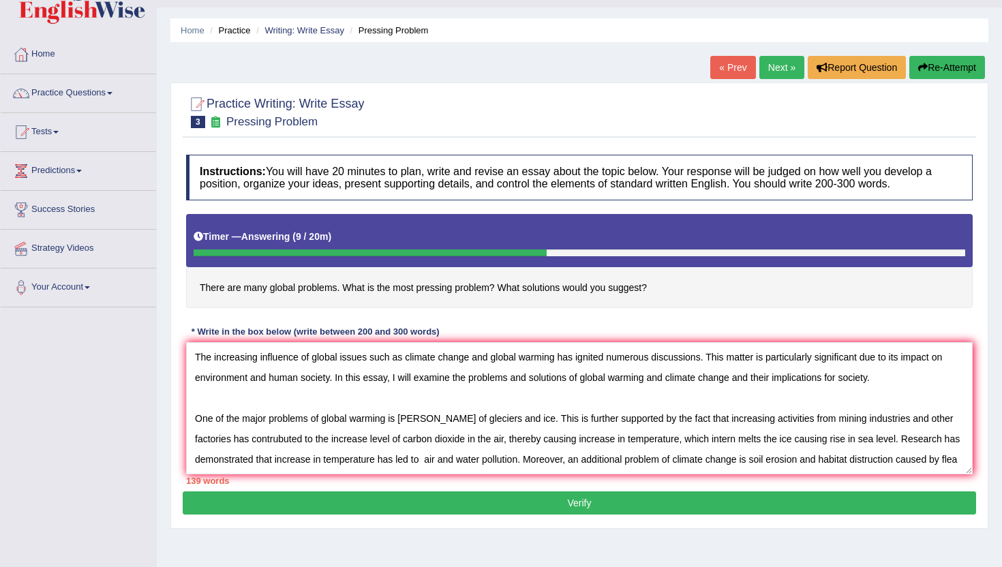
scroll to position [12, 0]
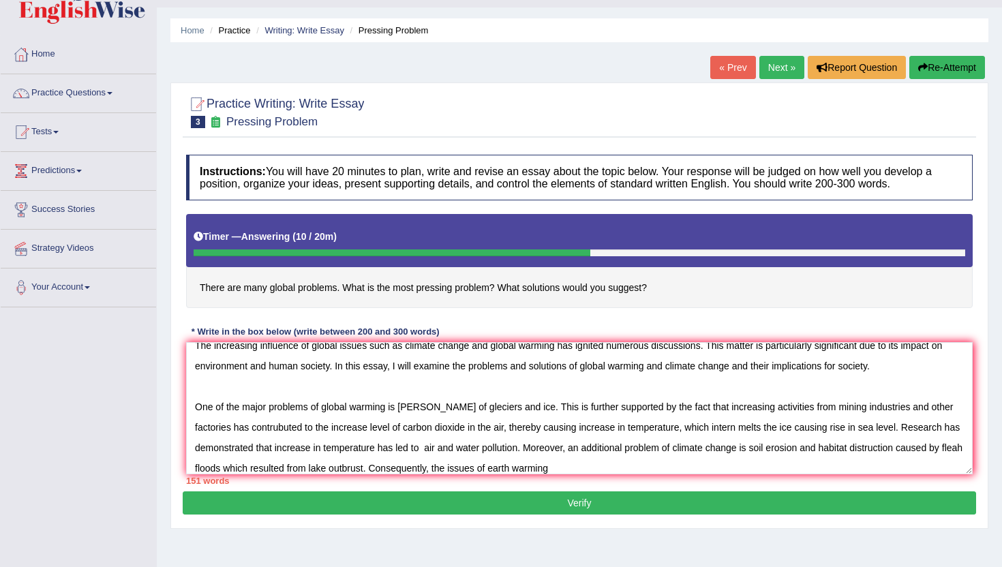
click at [512, 469] on textarea "The increasing influence of global issues such as climate change and global war…" at bounding box center [579, 408] width 786 height 132
click at [646, 471] on textarea "The increasing influence of global issues such as climate change and global war…" at bounding box center [579, 408] width 786 height 132
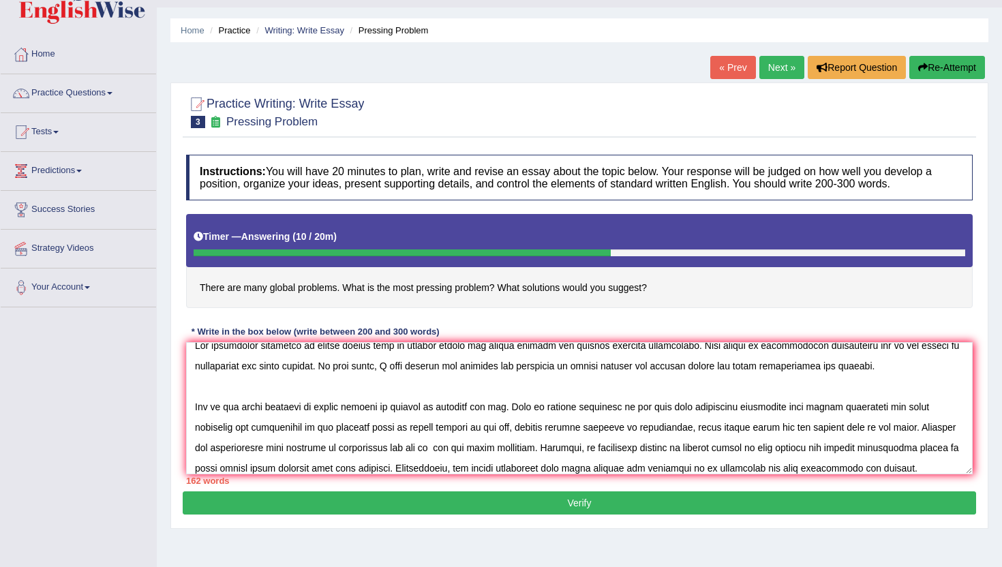
scroll to position [20, 0]
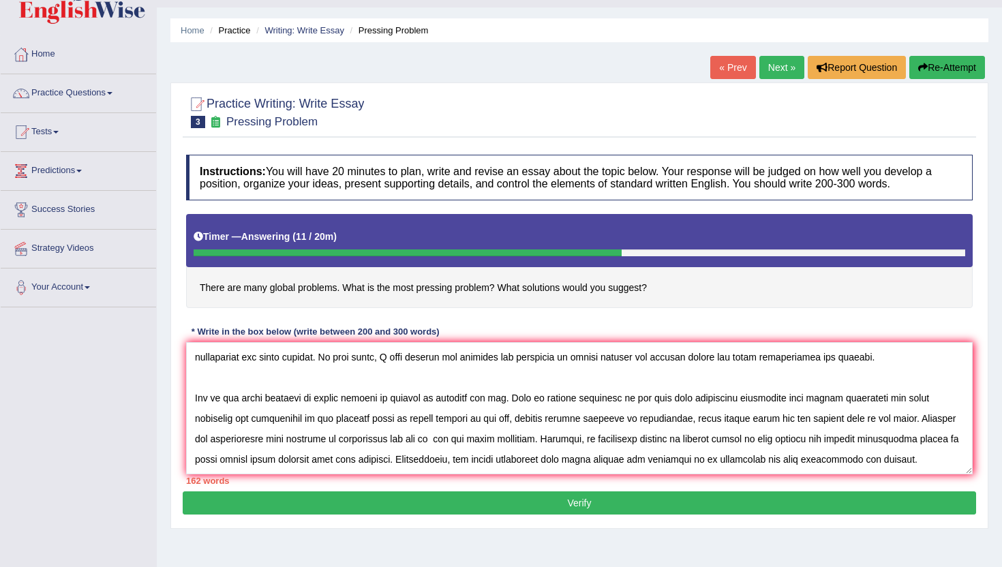
click at [276, 461] on textarea at bounding box center [579, 408] width 786 height 132
click at [341, 459] on textarea at bounding box center [579, 408] width 786 height 132
click at [354, 459] on textarea at bounding box center [579, 408] width 786 height 132
click at [450, 466] on textarea at bounding box center [579, 408] width 786 height 132
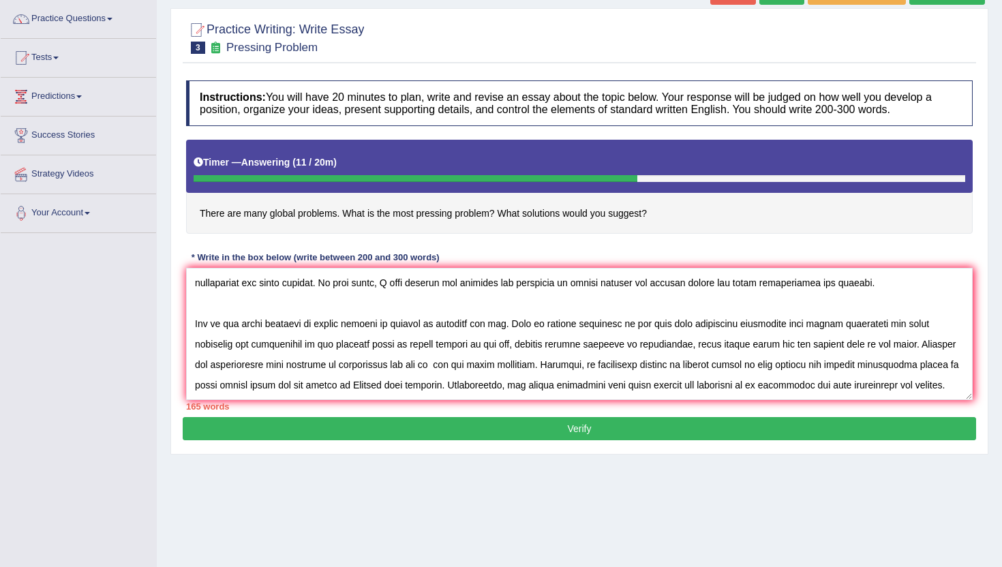
scroll to position [120, 0]
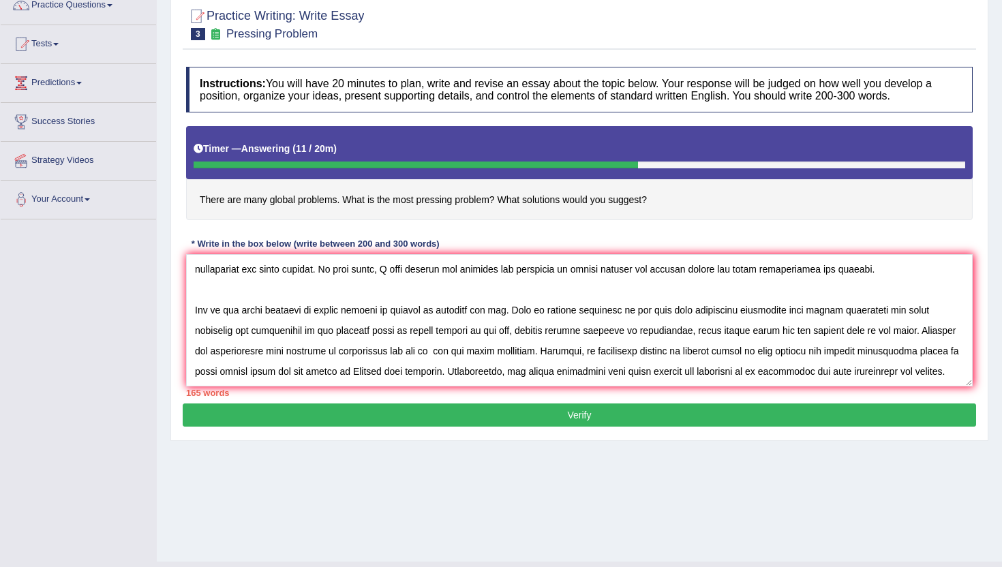
click at [499, 376] on textarea at bounding box center [579, 320] width 786 height 132
click at [711, 371] on textarea at bounding box center [579, 320] width 786 height 132
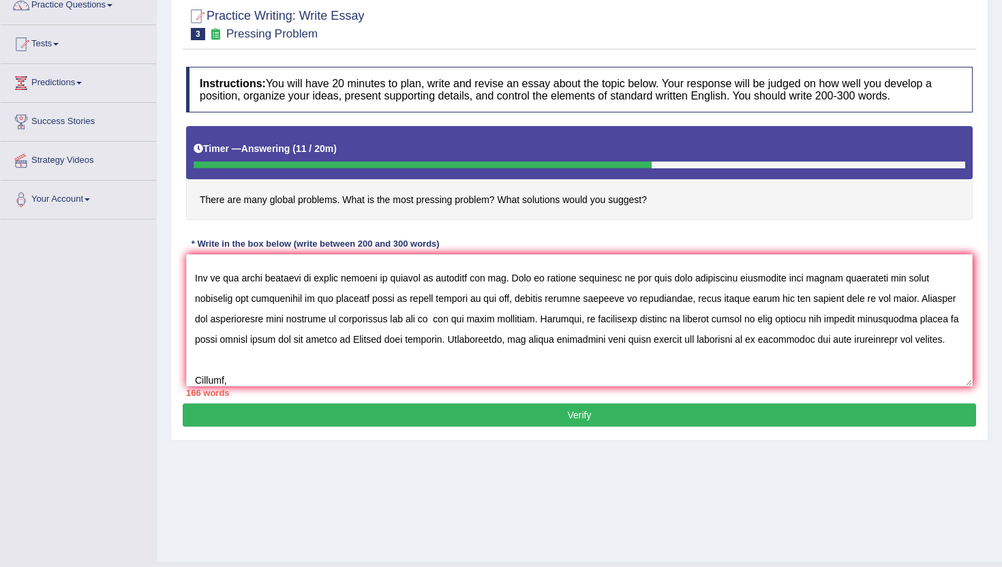
click at [273, 380] on textarea at bounding box center [579, 320] width 786 height 132
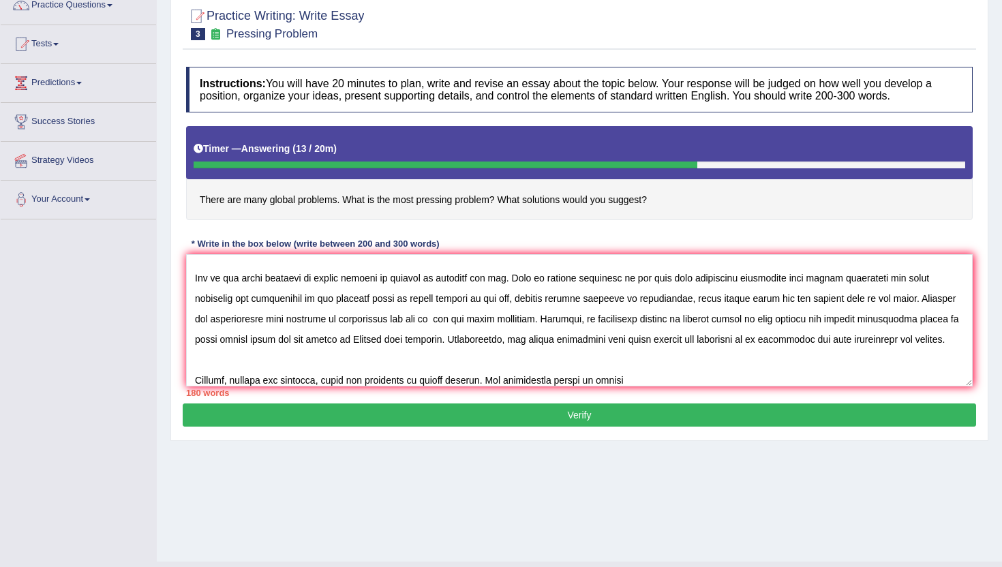
click at [605, 381] on textarea at bounding box center [579, 320] width 786 height 132
click at [648, 377] on textarea at bounding box center [579, 320] width 786 height 132
click at [747, 378] on textarea at bounding box center [579, 320] width 786 height 132
click at [912, 380] on textarea at bounding box center [579, 320] width 786 height 132
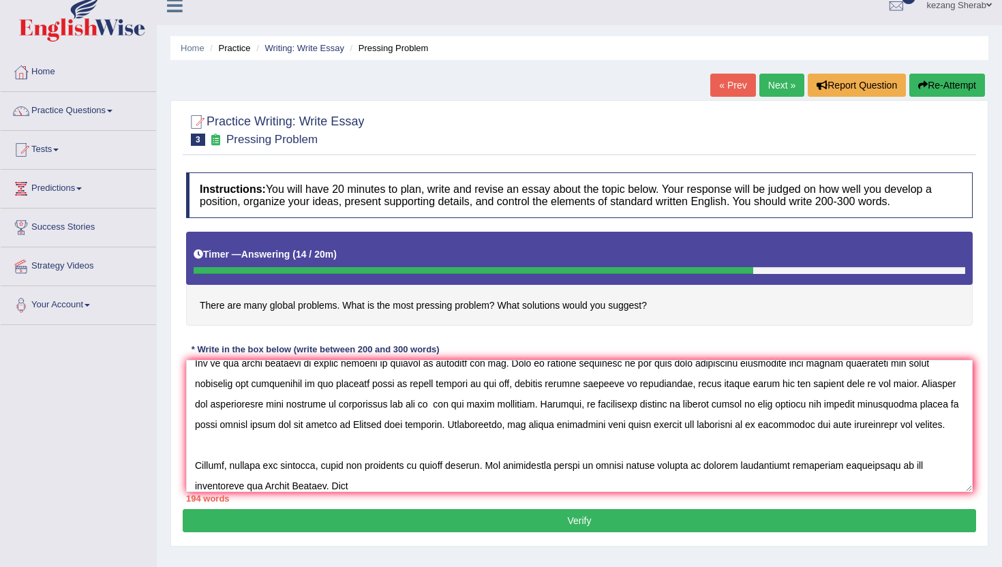
scroll to position [0, 0]
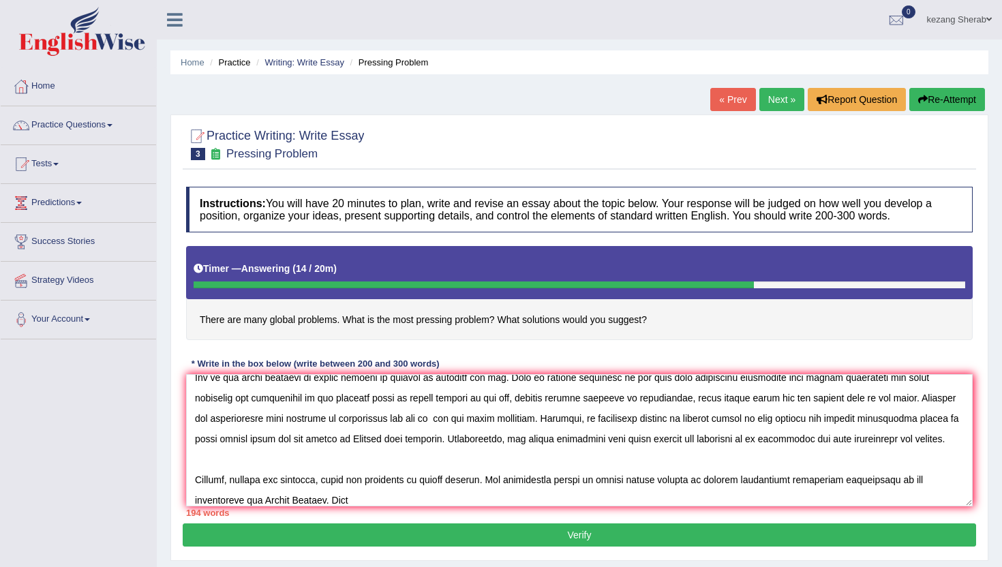
click at [733, 451] on textarea at bounding box center [579, 440] width 786 height 132
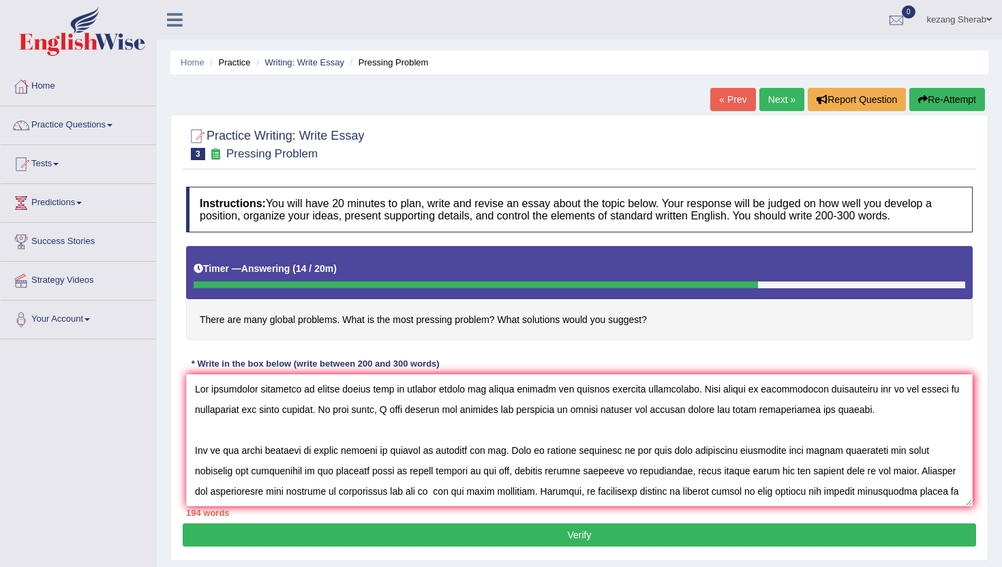
scroll to position [71, 0]
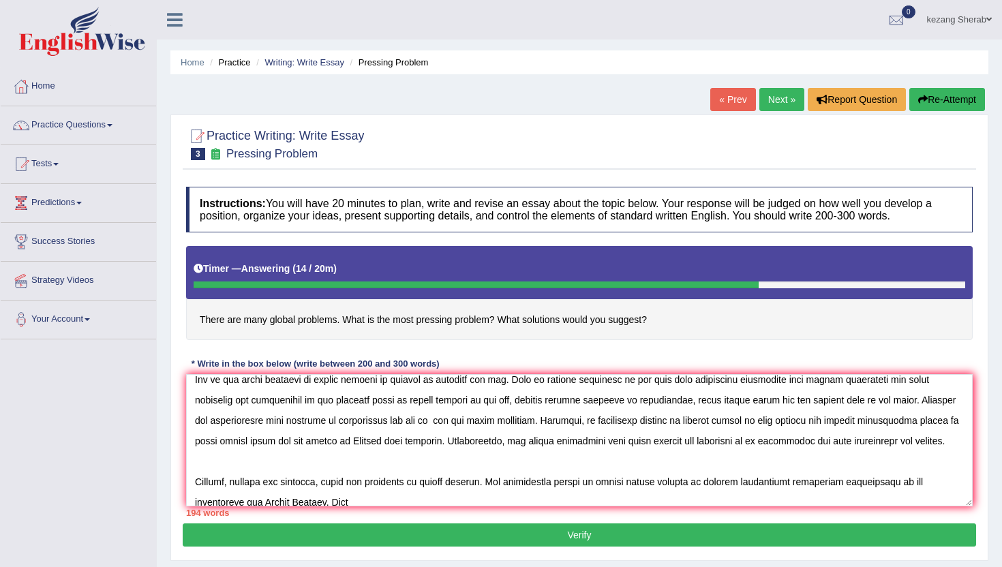
click at [213, 444] on textarea at bounding box center [579, 440] width 786 height 132
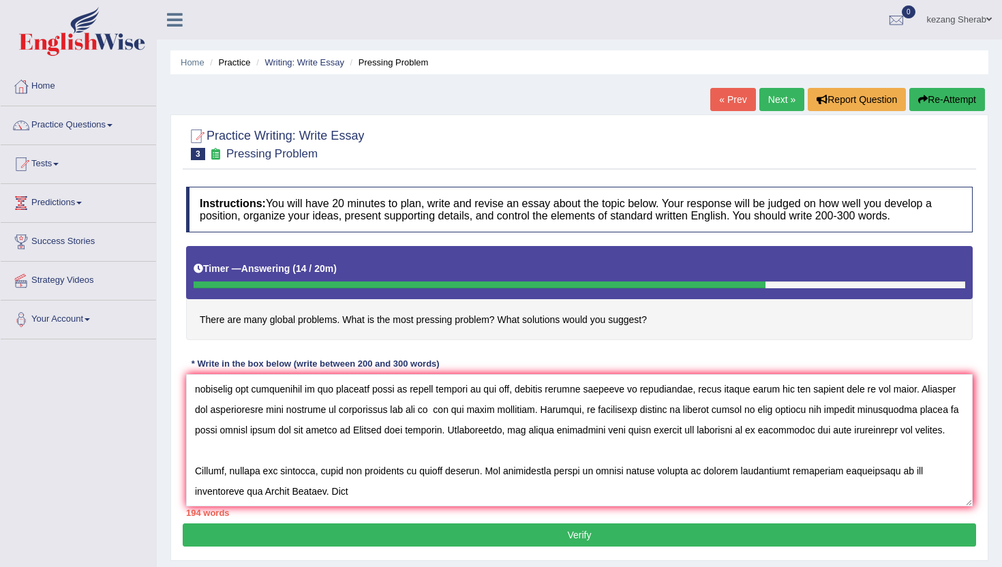
click at [367, 493] on textarea at bounding box center [579, 440] width 786 height 132
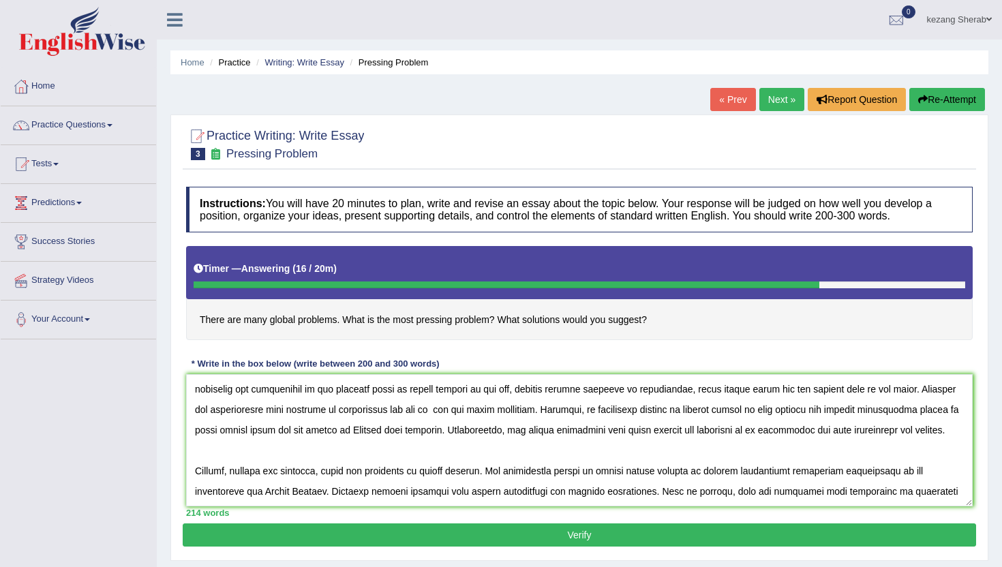
scroll to position [93, 0]
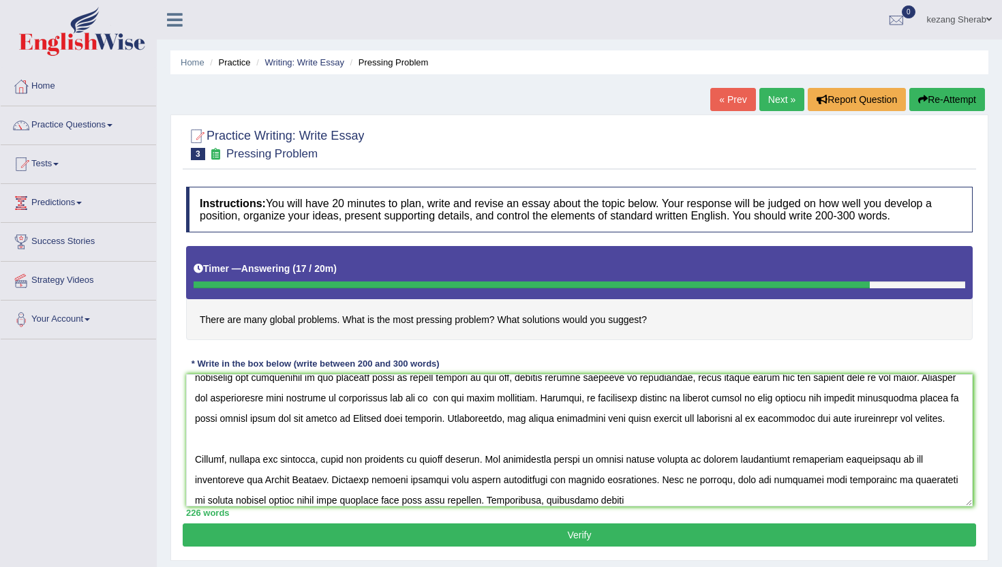
click at [564, 500] on textarea at bounding box center [579, 440] width 786 height 132
click at [566, 501] on textarea at bounding box center [579, 440] width 786 height 132
click at [621, 501] on textarea at bounding box center [579, 440] width 786 height 132
click at [552, 501] on textarea at bounding box center [579, 440] width 786 height 132
click at [644, 495] on textarea at bounding box center [579, 440] width 786 height 132
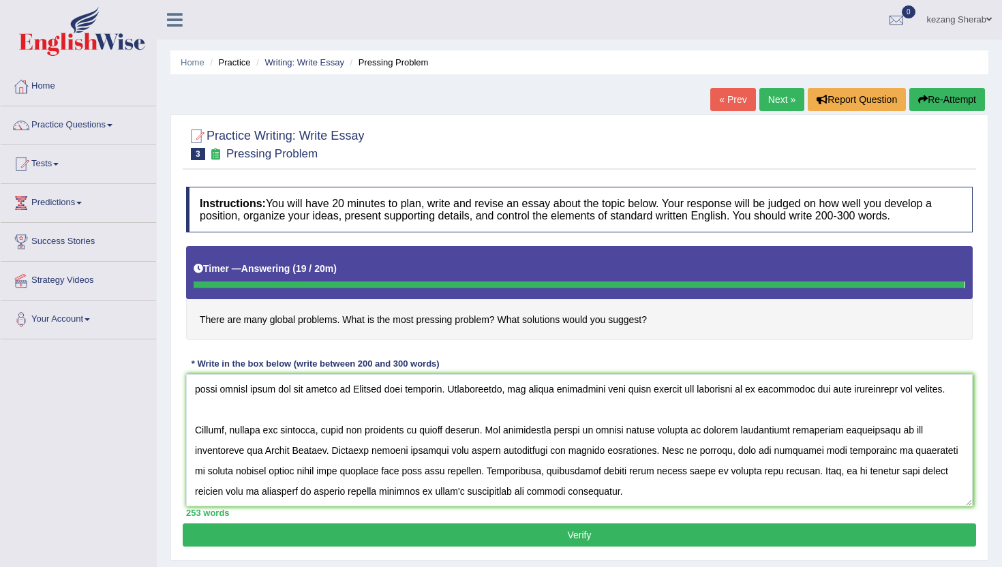
scroll to position [155, 0]
type textarea "The increasing influence of global issues such as climate change and global war…"
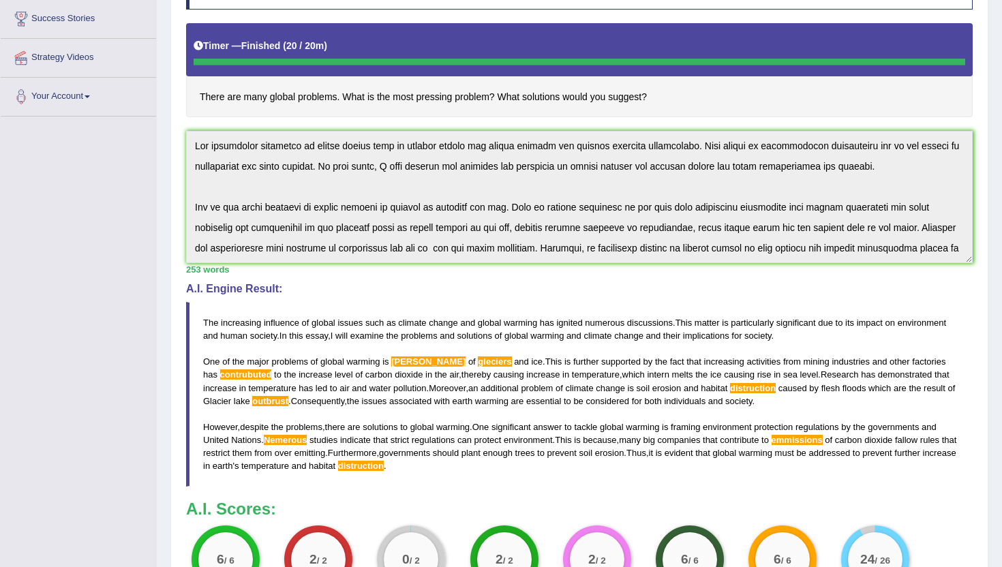
scroll to position [213, 0]
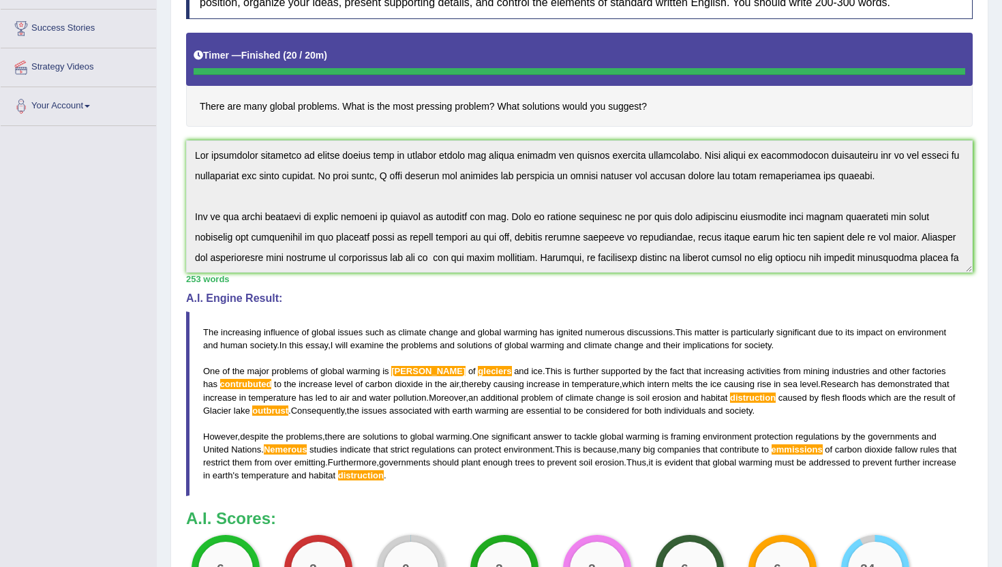
click at [405, 325] on div "Instructions: You will have 20 minutes to plan, write and revise an essay about…" at bounding box center [579, 297] width 793 height 660
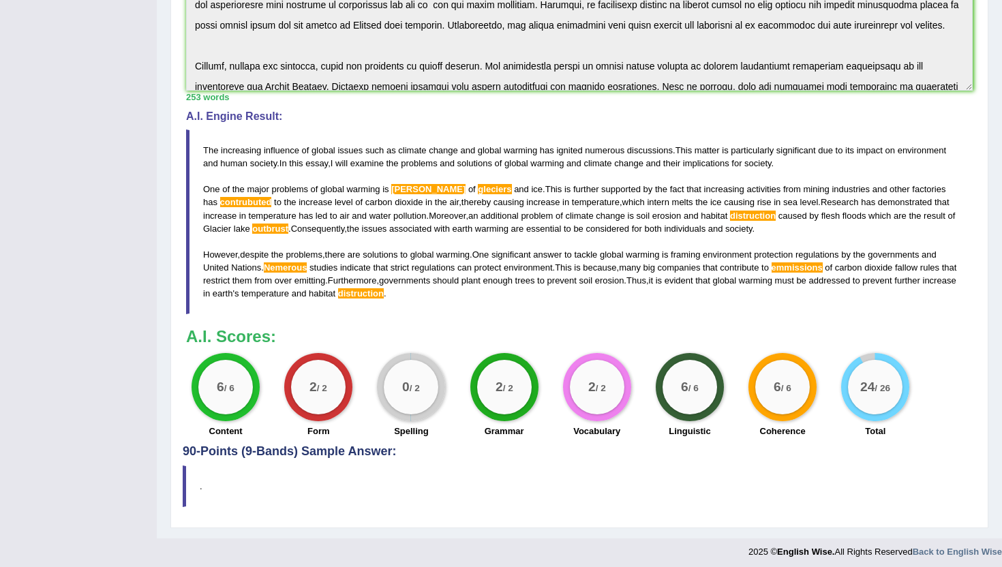
scroll to position [401, 0]
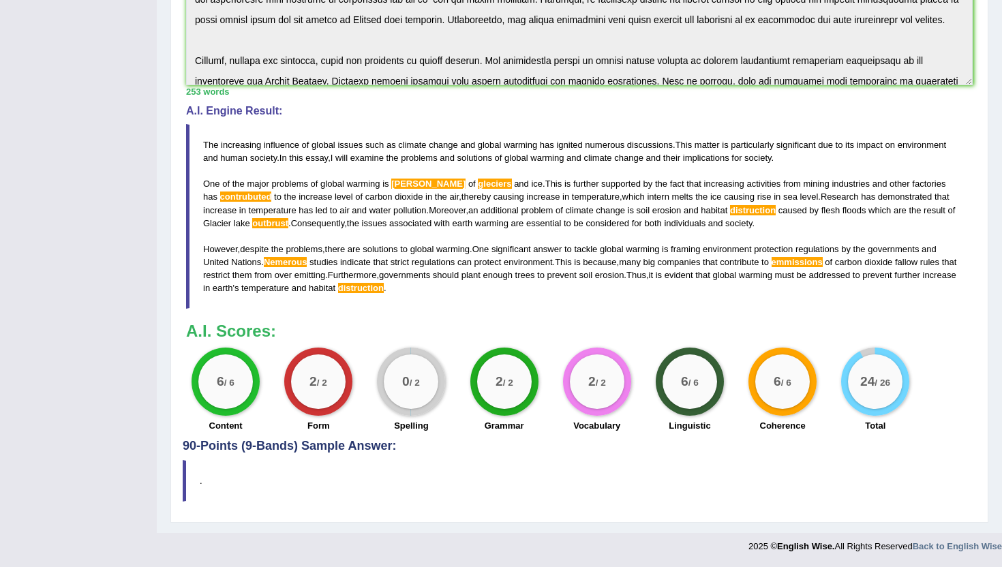
click at [286, 264] on span "Nemerous" at bounding box center [286, 262] width 44 height 10
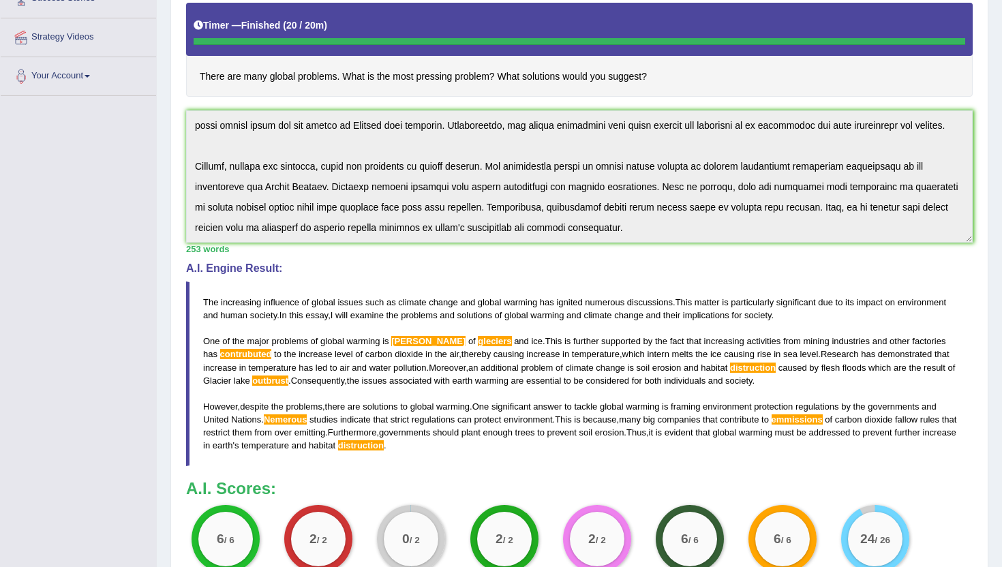
scroll to position [232, 0]
